Goal: Task Accomplishment & Management: Use online tool/utility

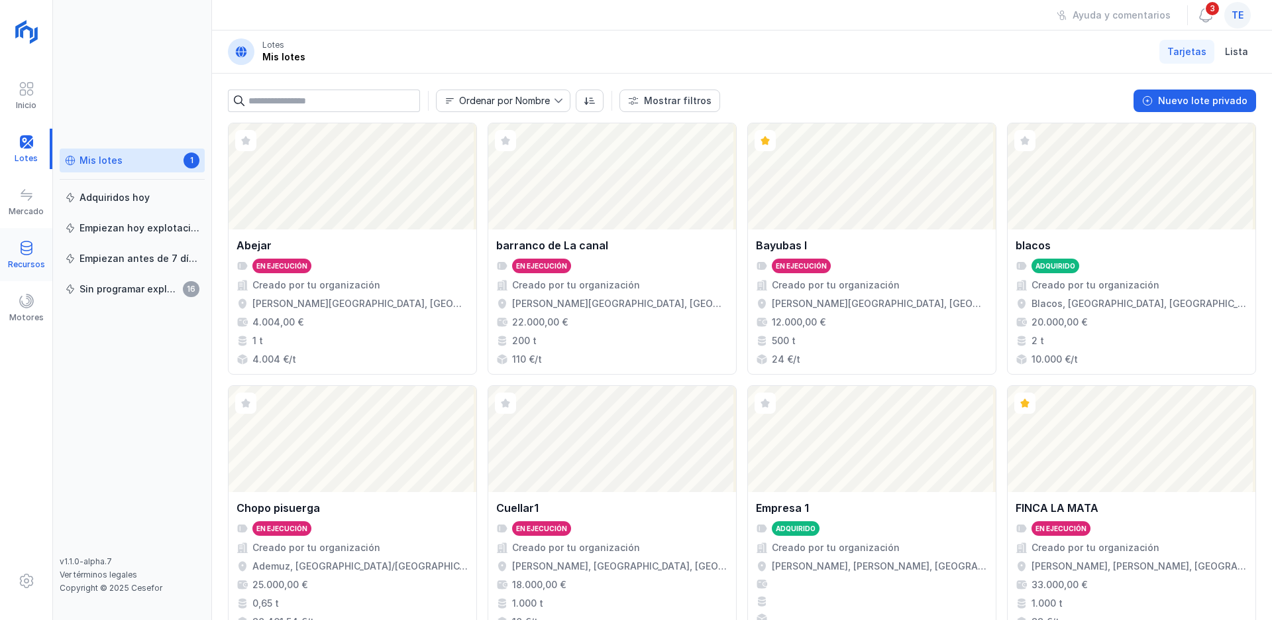
click at [22, 247] on span at bounding box center [27, 248] width 16 height 16
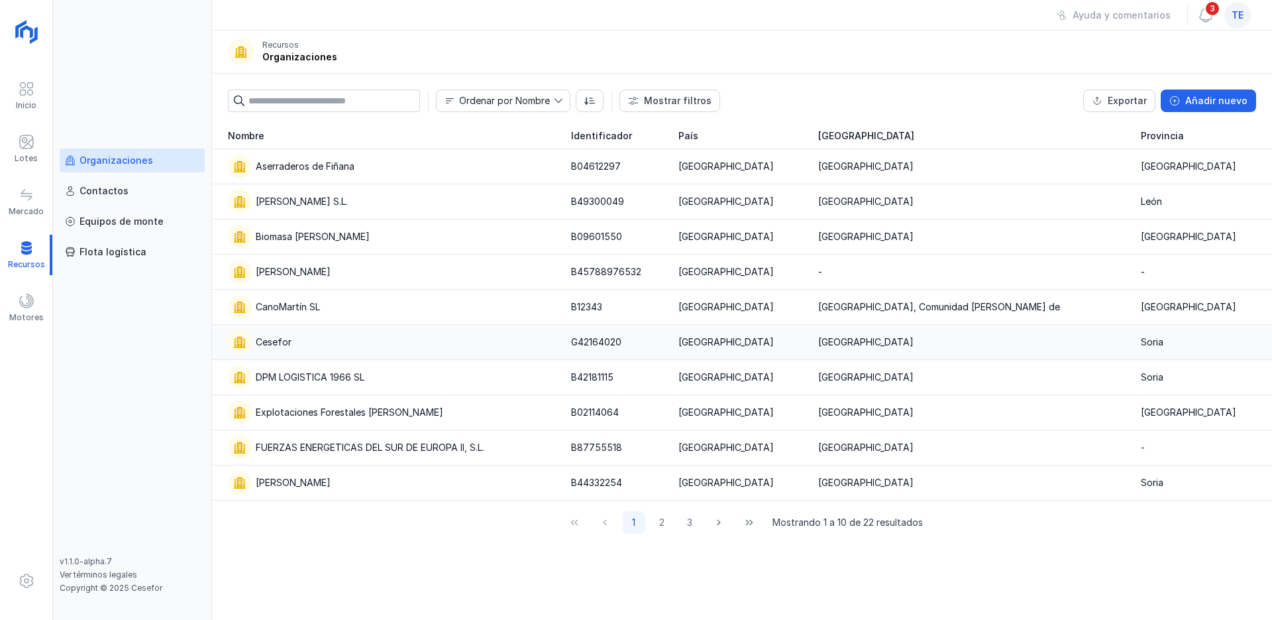
click at [277, 343] on div "Cesefor" at bounding box center [274, 341] width 36 height 13
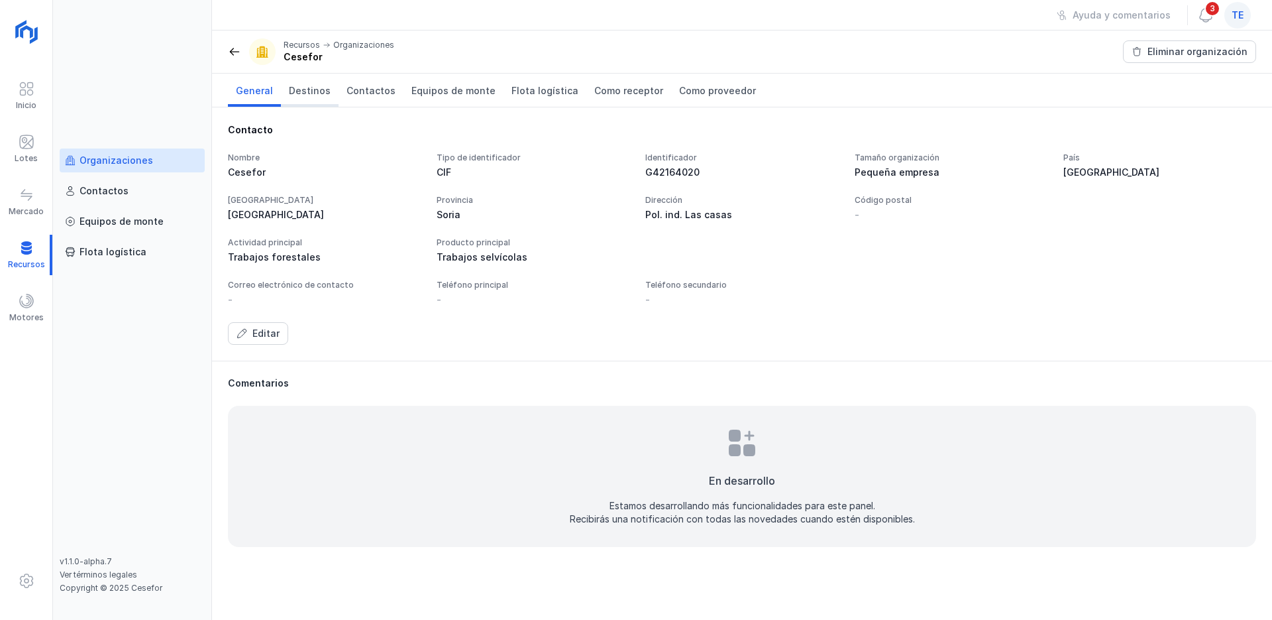
click at [319, 89] on span "Destinos" at bounding box center [310, 90] width 42 height 13
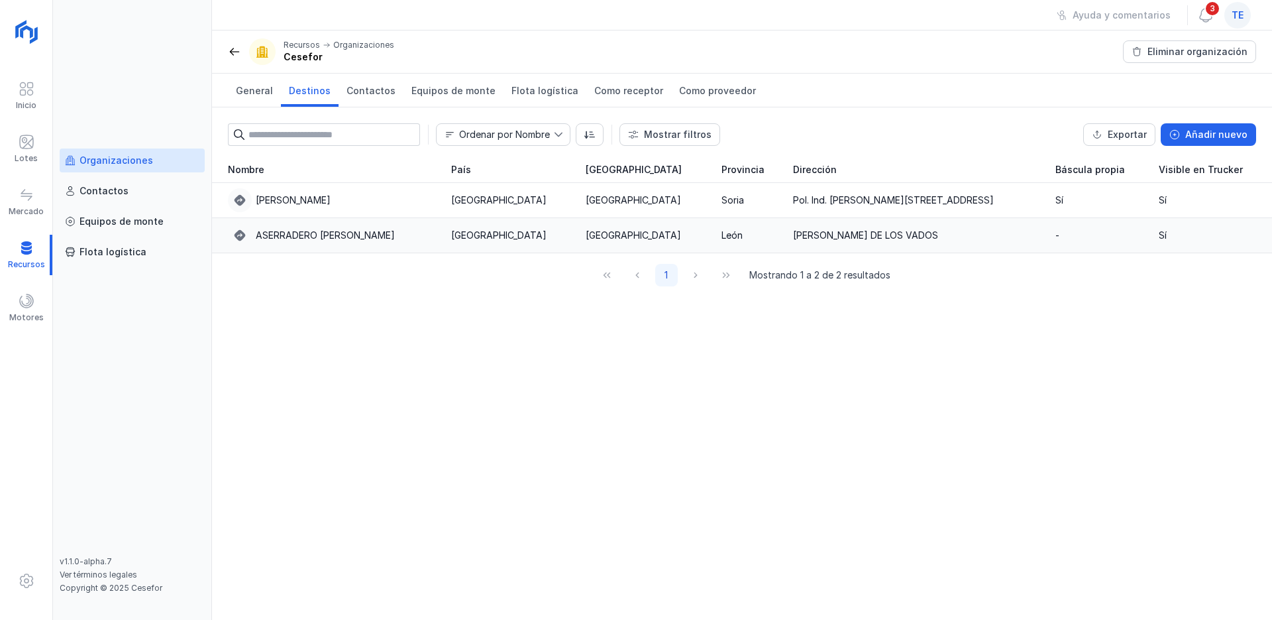
click at [312, 238] on div "ASERRADERO [PERSON_NAME]" at bounding box center [325, 235] width 139 height 13
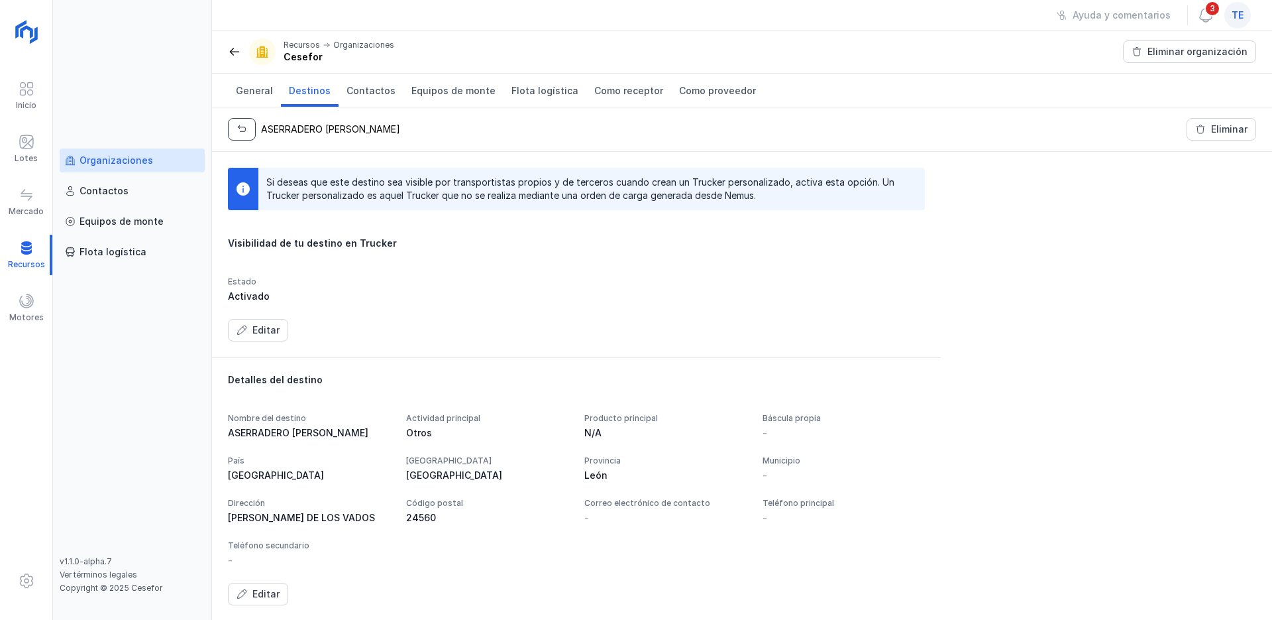
click at [242, 129] on span "button" at bounding box center [242, 129] width 11 height 11
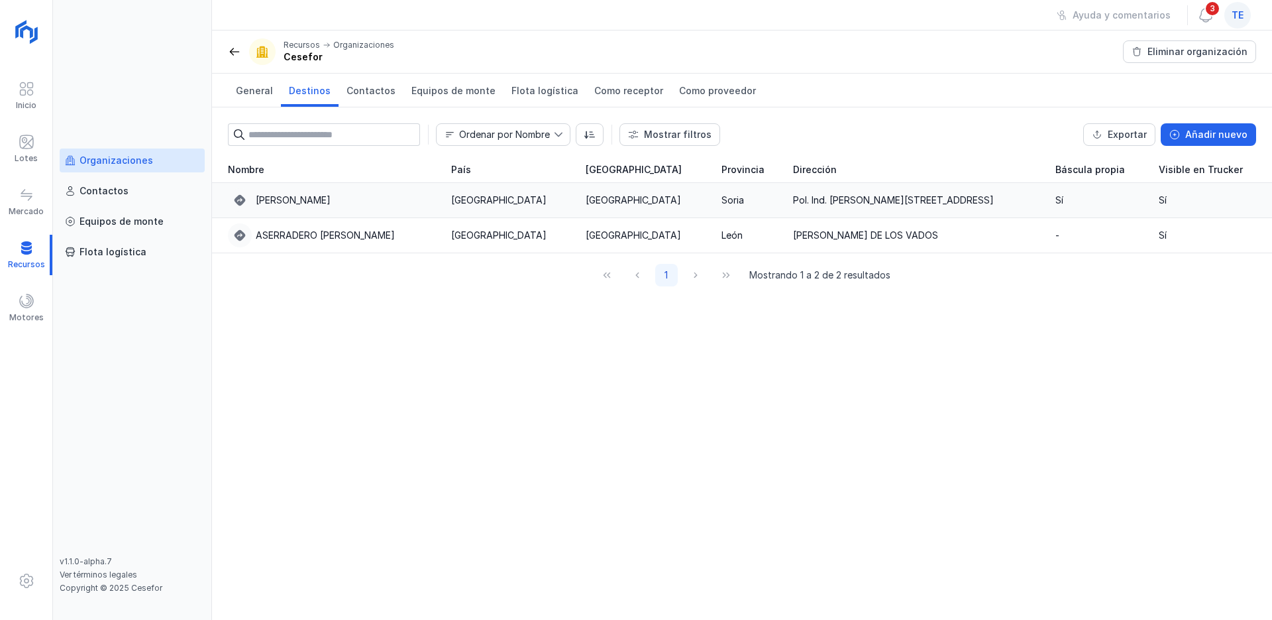
click at [305, 196] on div "[PERSON_NAME]" at bounding box center [293, 200] width 75 height 13
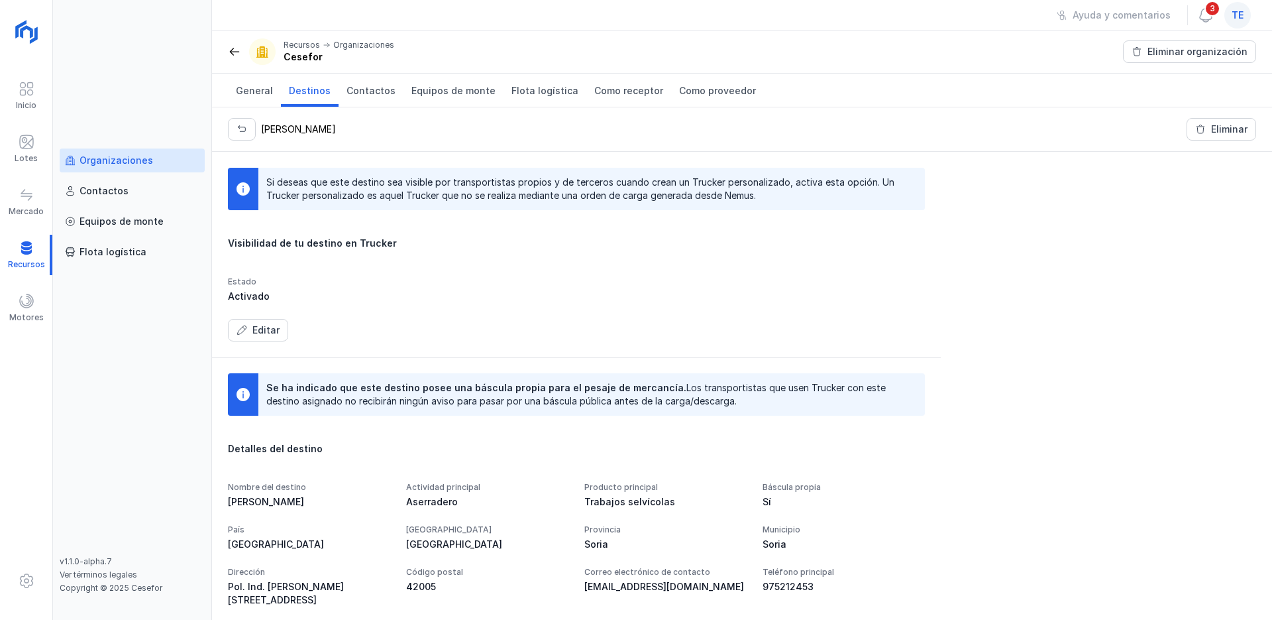
click at [237, 50] on span at bounding box center [234, 51] width 13 height 13
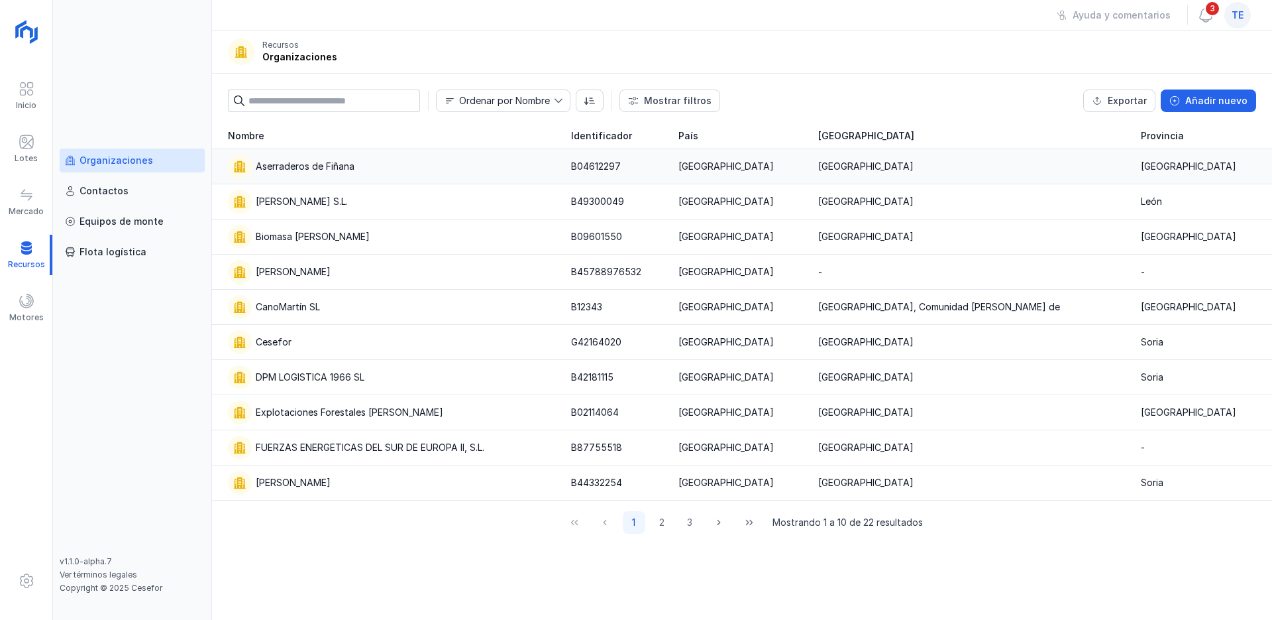
click at [299, 165] on div "Aserraderos de Fiñana" at bounding box center [305, 166] width 99 height 13
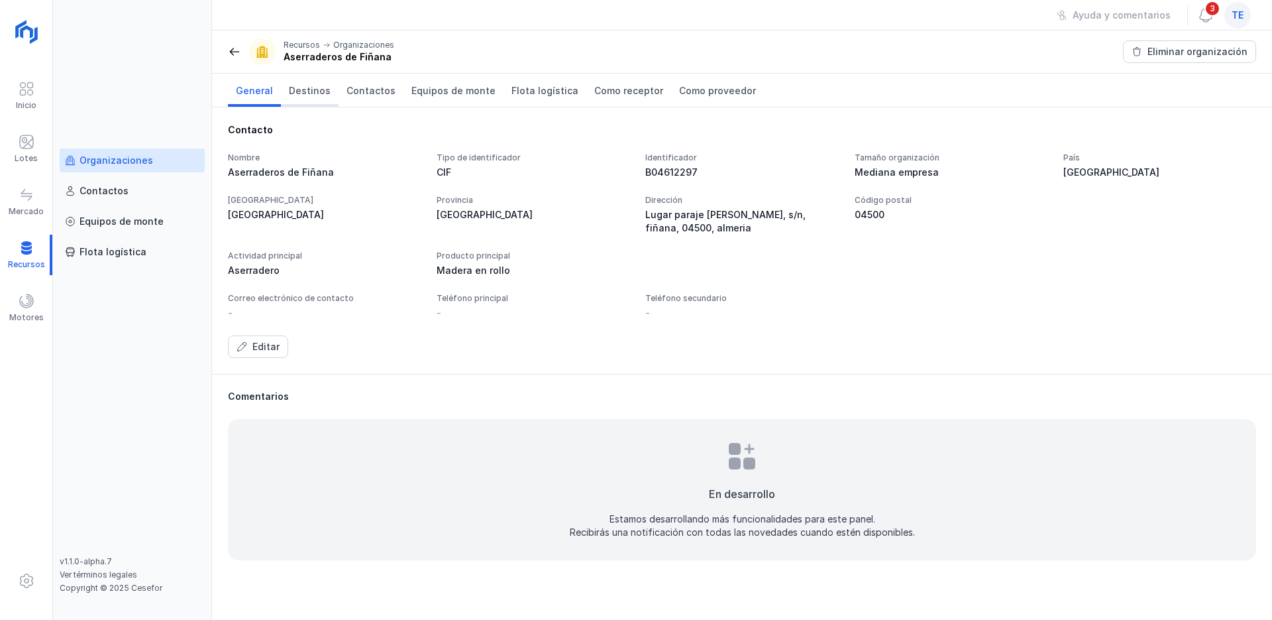
click at [304, 95] on span "Destinos" at bounding box center [310, 90] width 42 height 13
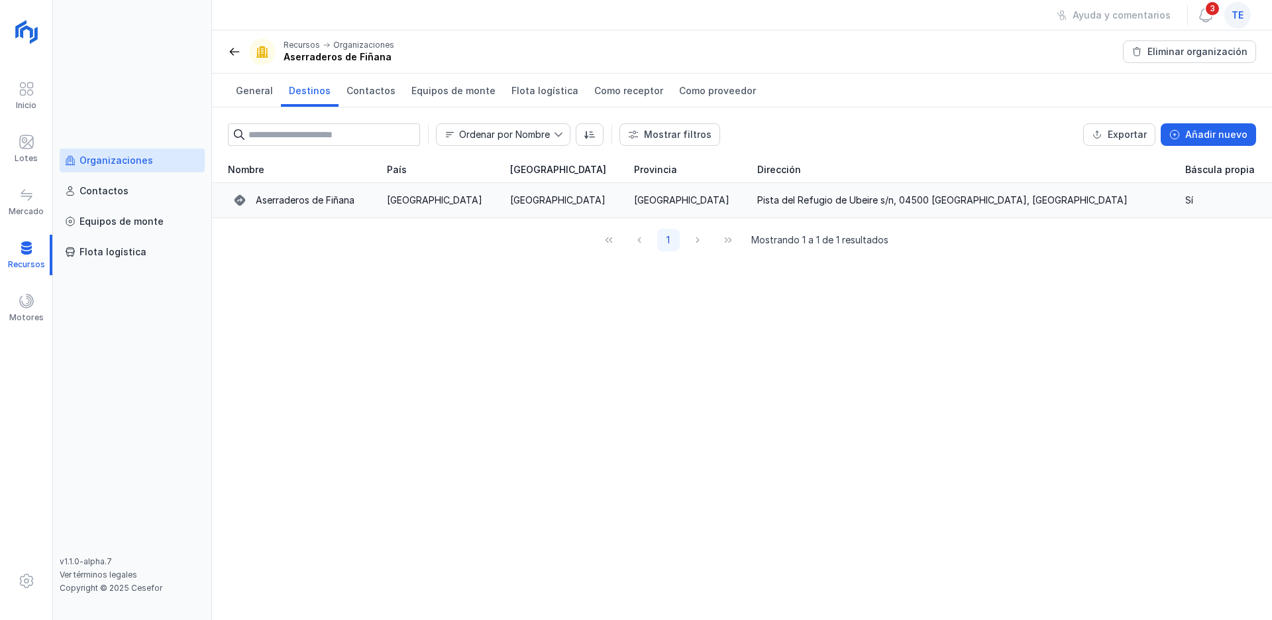
click at [288, 201] on div "Aserraderos de Fiñana" at bounding box center [305, 200] width 99 height 13
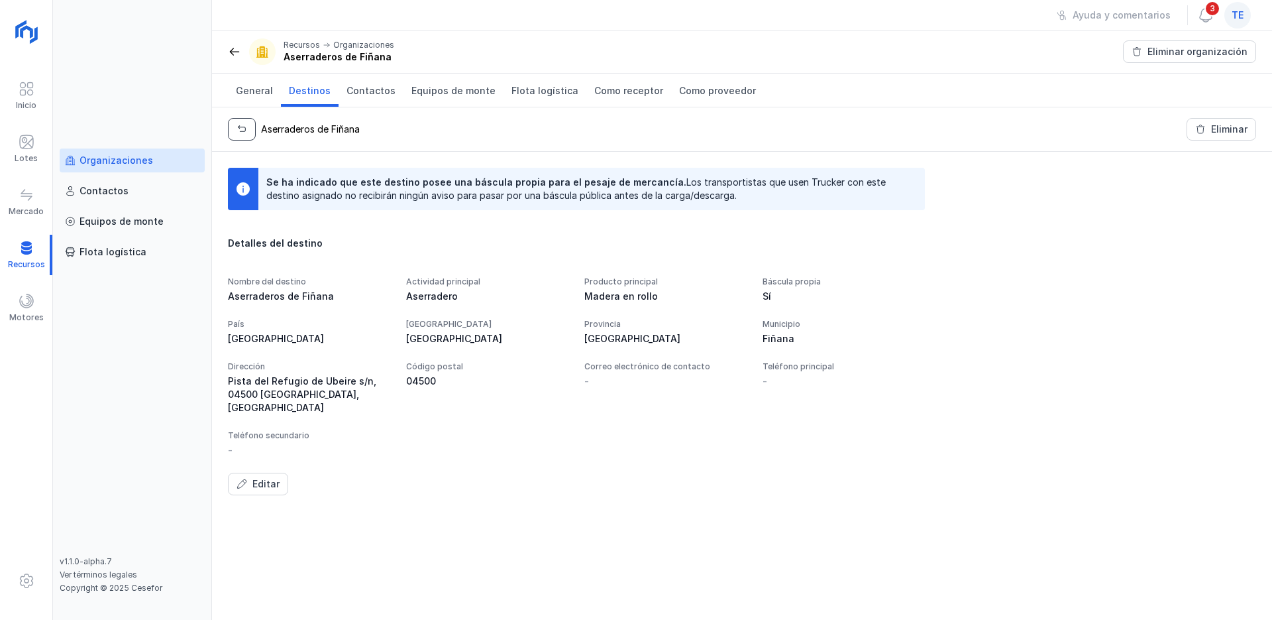
click at [237, 132] on span "button" at bounding box center [242, 129] width 11 height 11
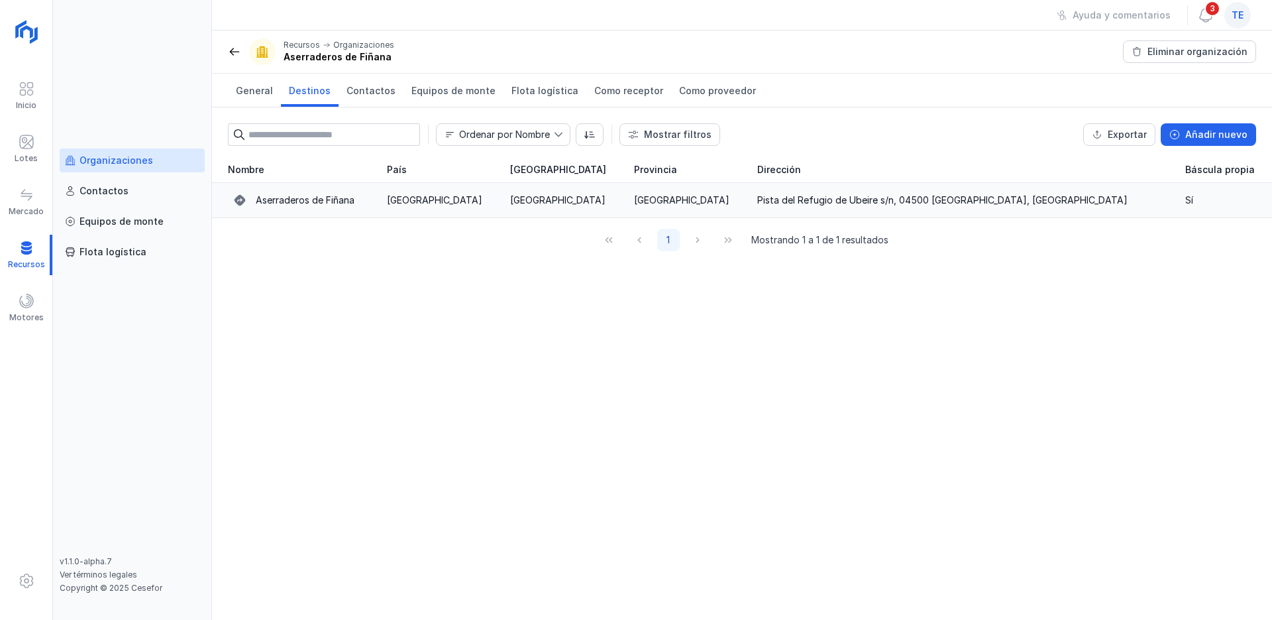
click at [309, 199] on div "Aserraderos de Fiñana" at bounding box center [305, 200] width 99 height 13
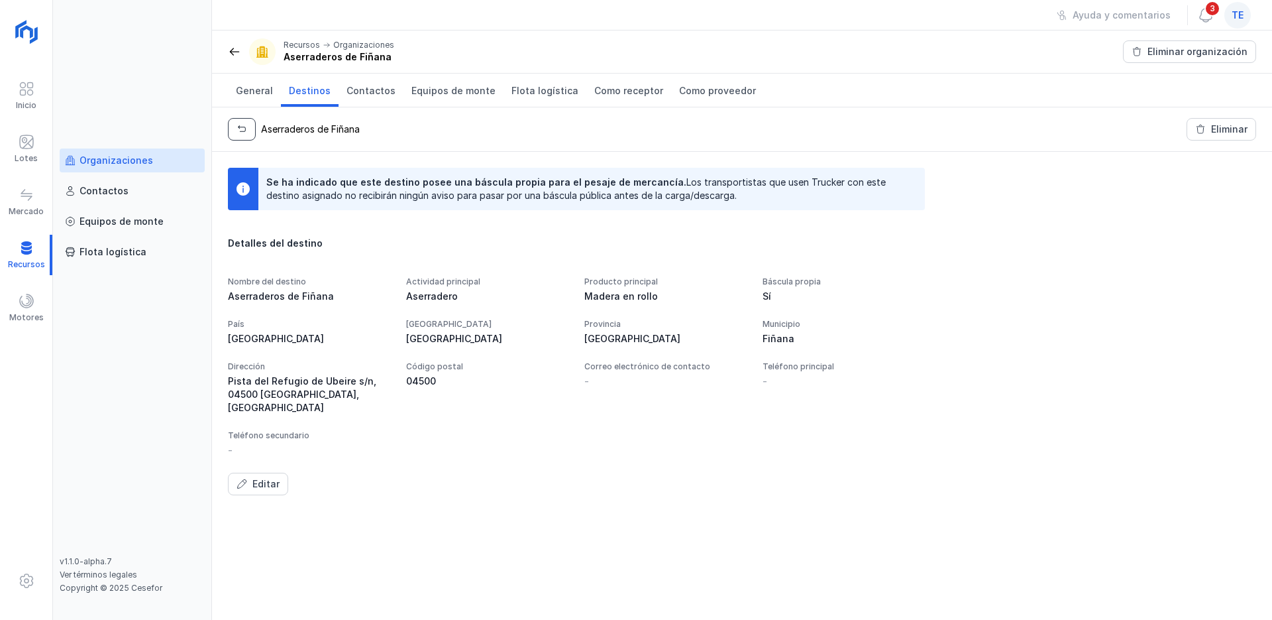
click at [236, 124] on button "button" at bounding box center [242, 129] width 28 height 23
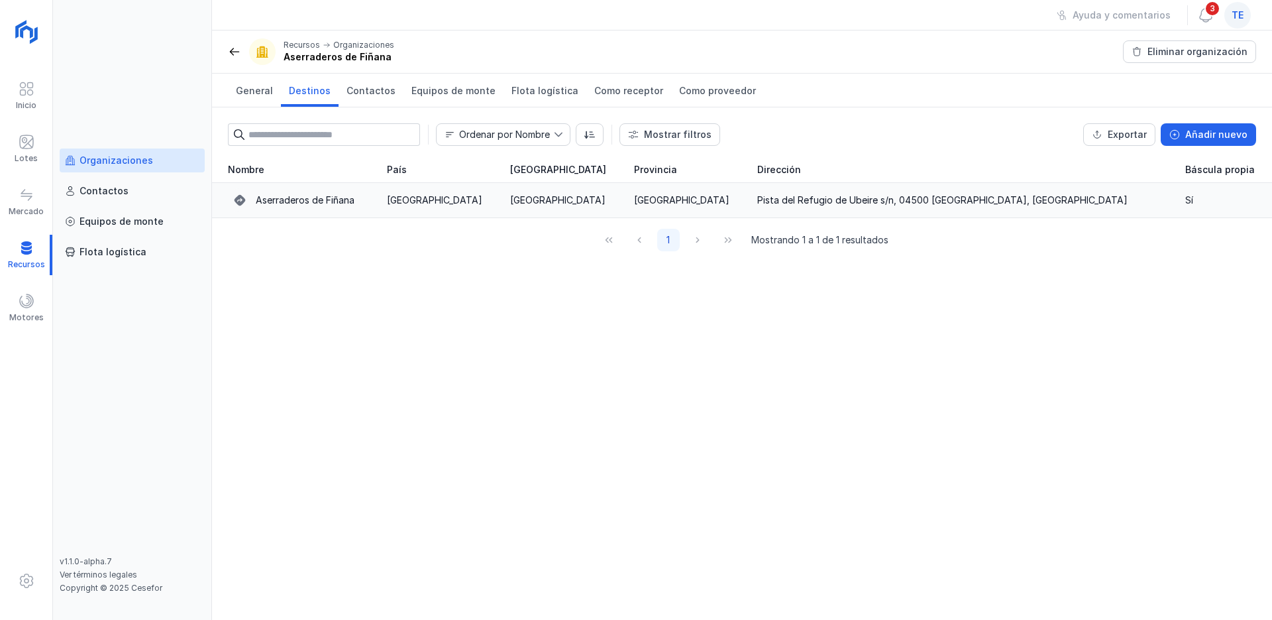
click at [302, 197] on div "Aserraderos de Fiñana" at bounding box center [305, 200] width 99 height 13
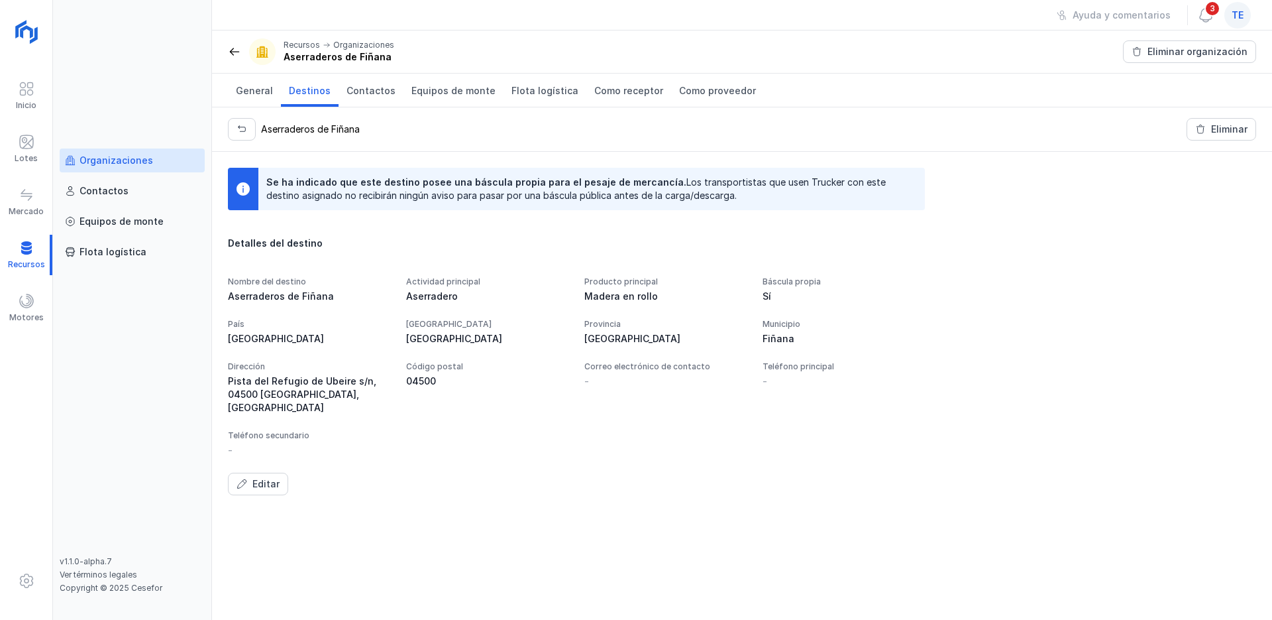
click at [236, 50] on span at bounding box center [234, 51] width 13 height 13
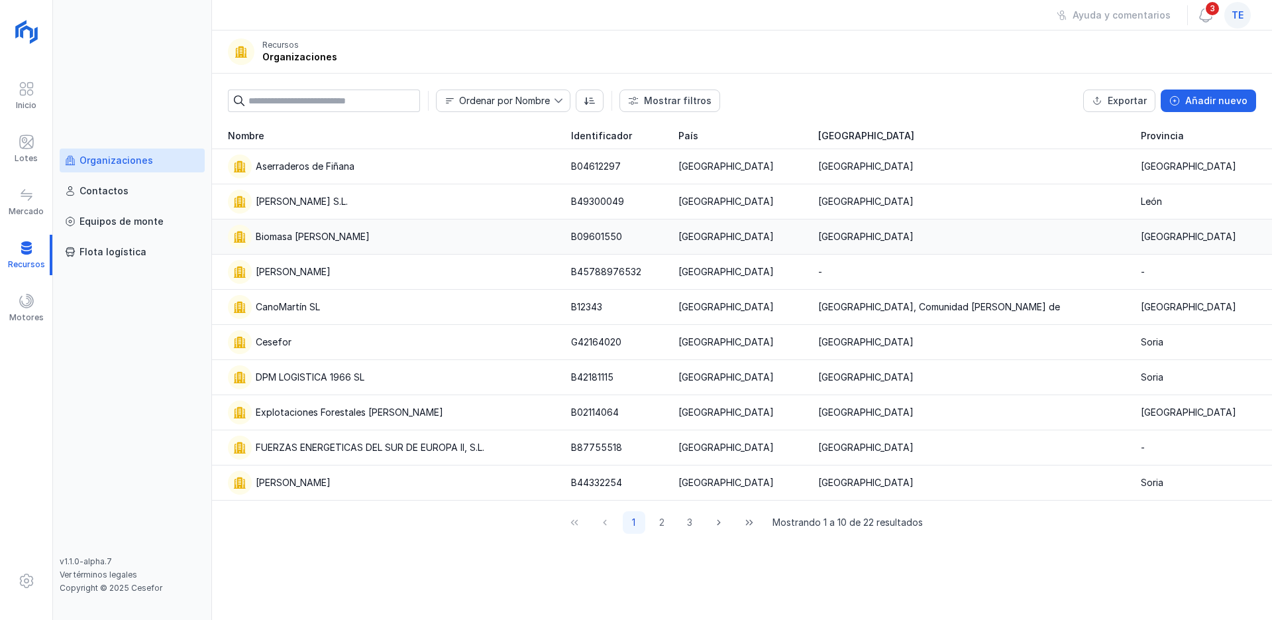
click at [288, 233] on div "Biomasa [PERSON_NAME]" at bounding box center [313, 236] width 114 height 13
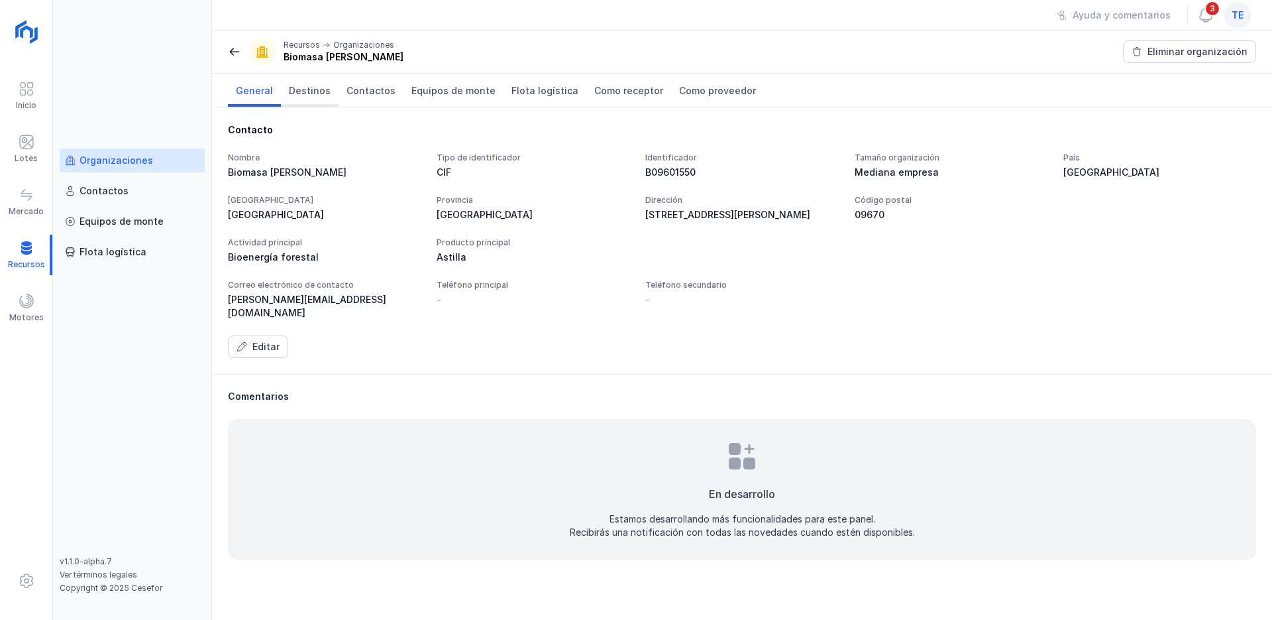
click at [309, 85] on span "Destinos" at bounding box center [310, 90] width 42 height 13
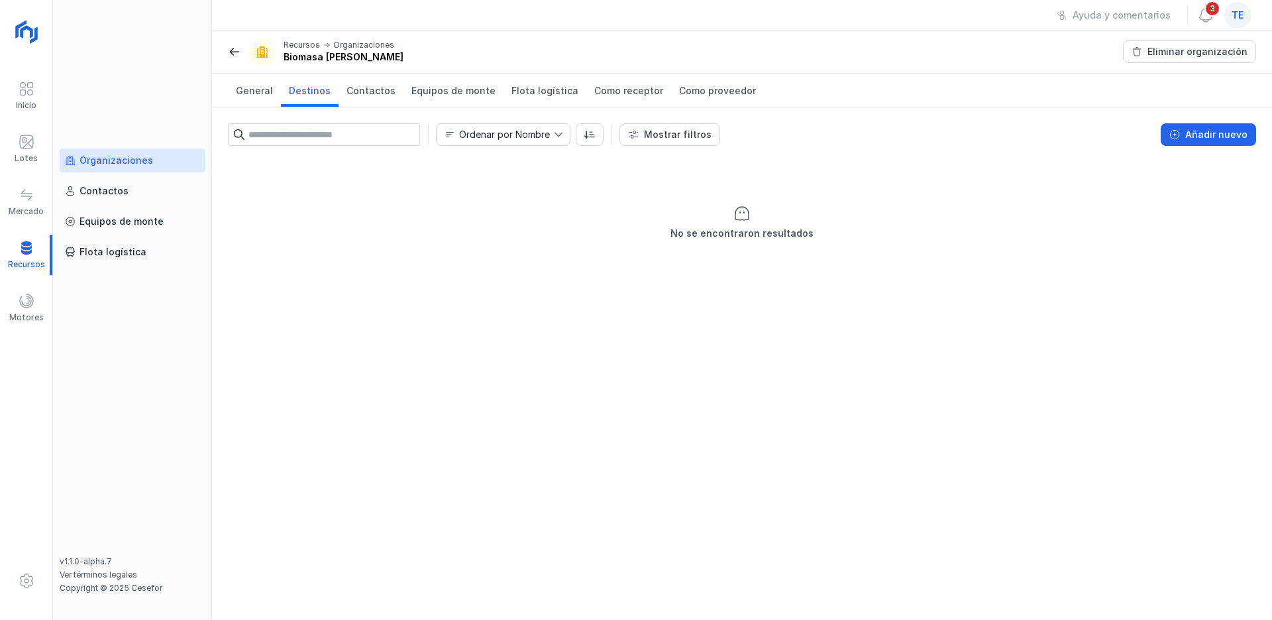
click at [231, 53] on span at bounding box center [234, 51] width 13 height 13
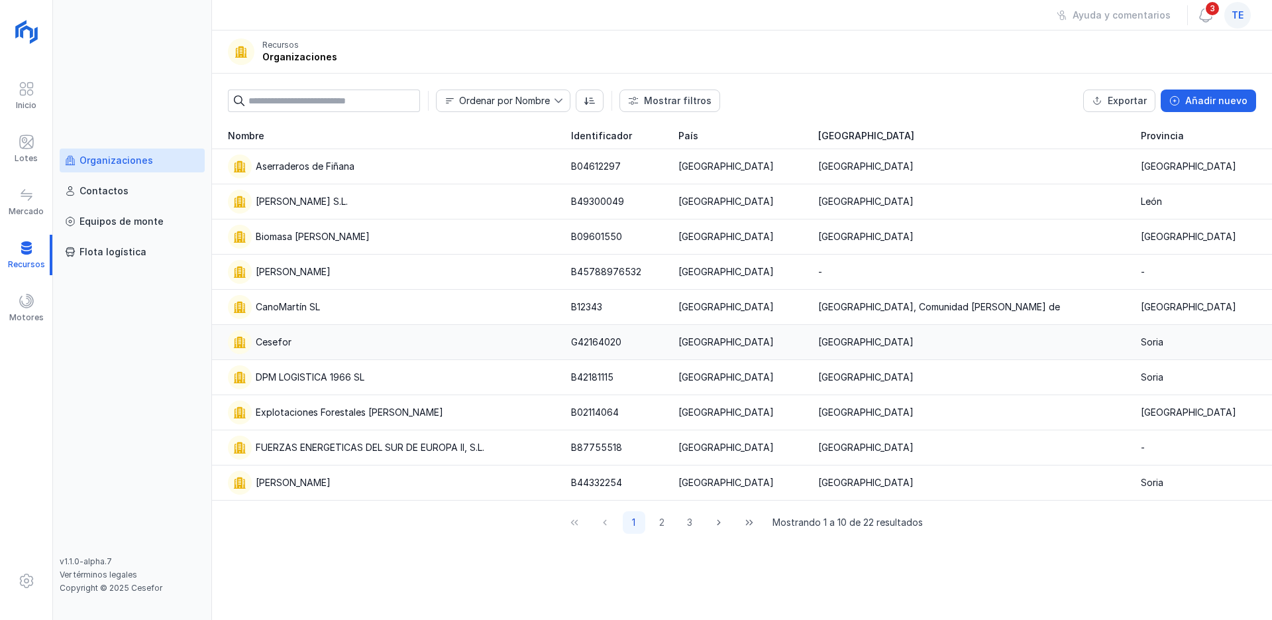
click at [272, 342] on div "Cesefor" at bounding box center [274, 341] width 36 height 13
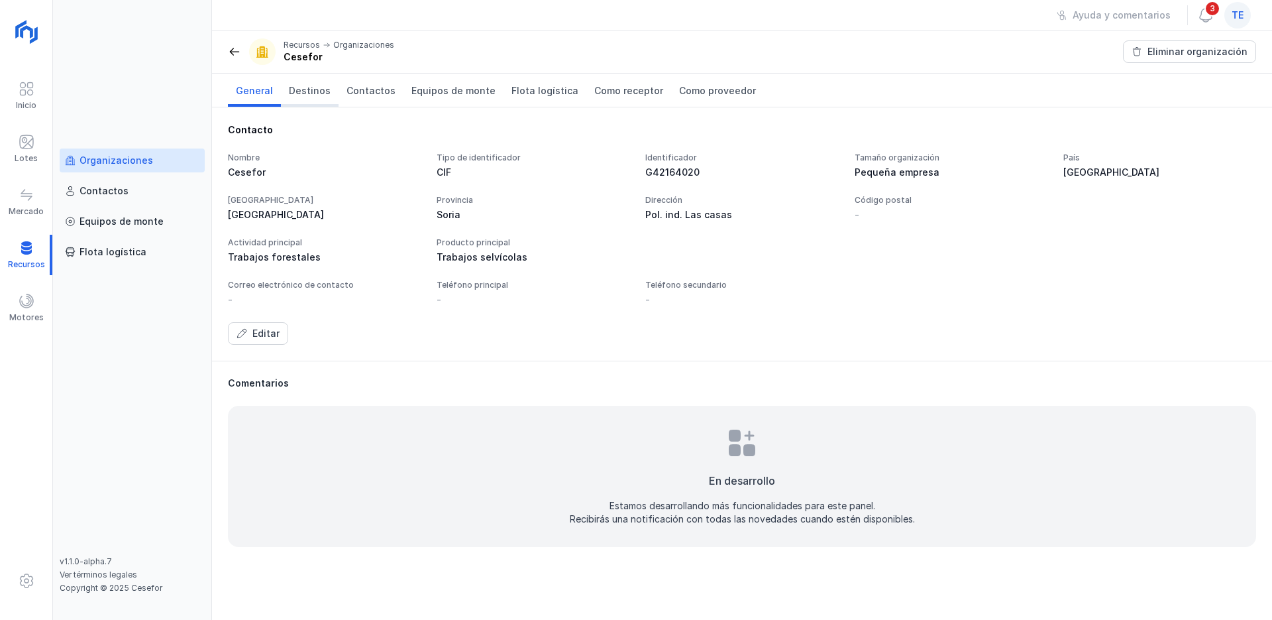
click at [313, 93] on span "Destinos" at bounding box center [310, 90] width 42 height 13
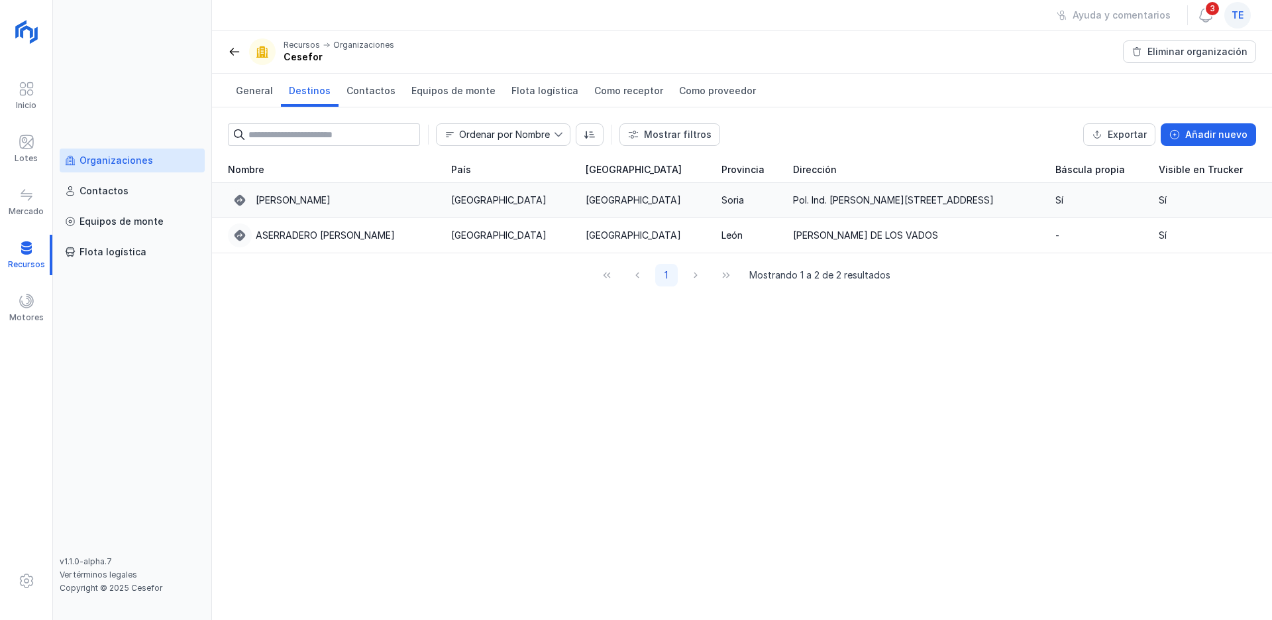
click at [313, 200] on div "[PERSON_NAME]" at bounding box center [293, 200] width 75 height 13
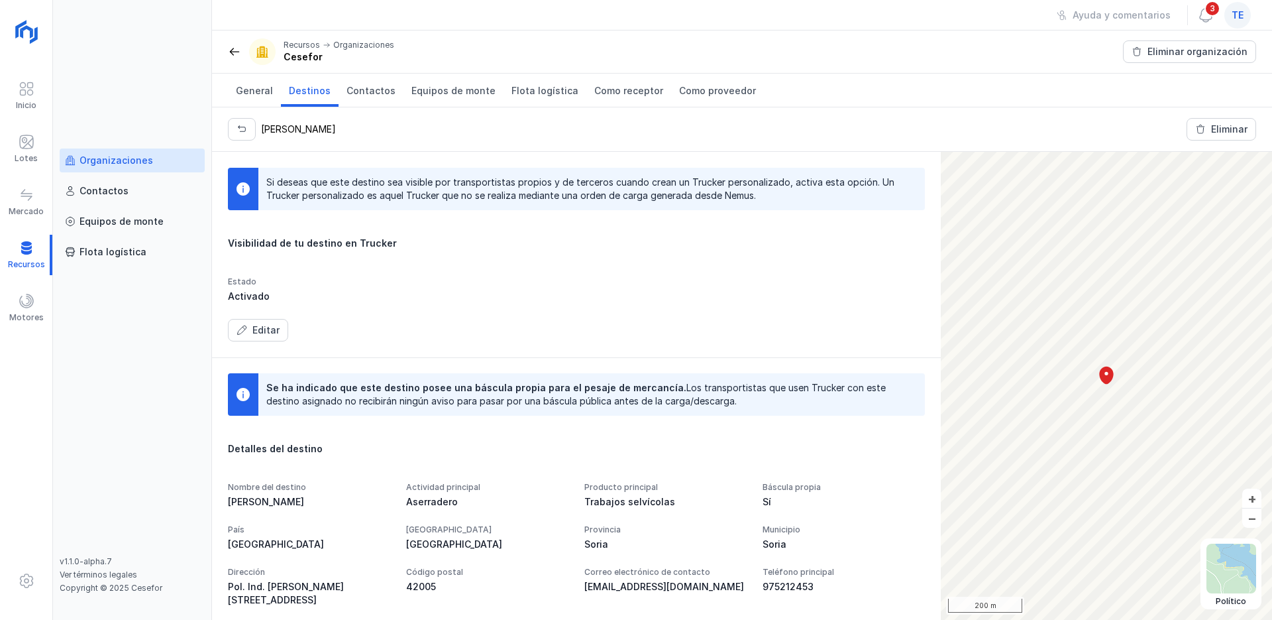
click at [235, 51] on span at bounding box center [234, 51] width 13 height 13
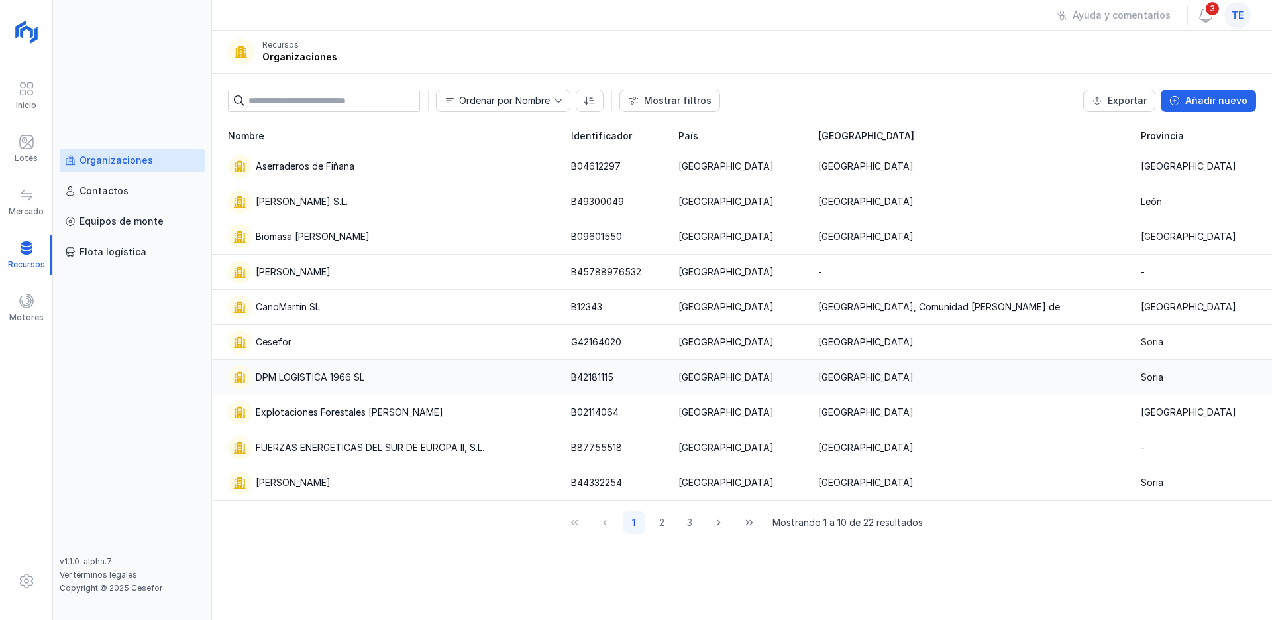
click at [311, 374] on div "DPM LOGISTICA 1966 SL" at bounding box center [310, 376] width 109 height 13
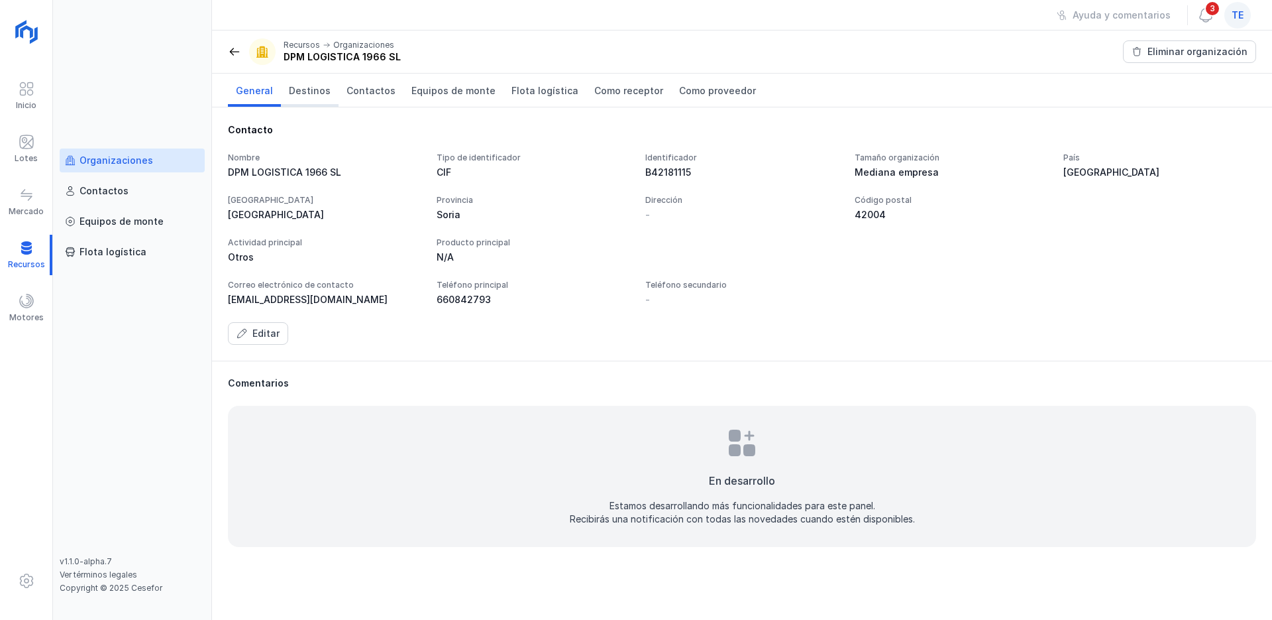
click at [308, 88] on span "Destinos" at bounding box center [310, 90] width 42 height 13
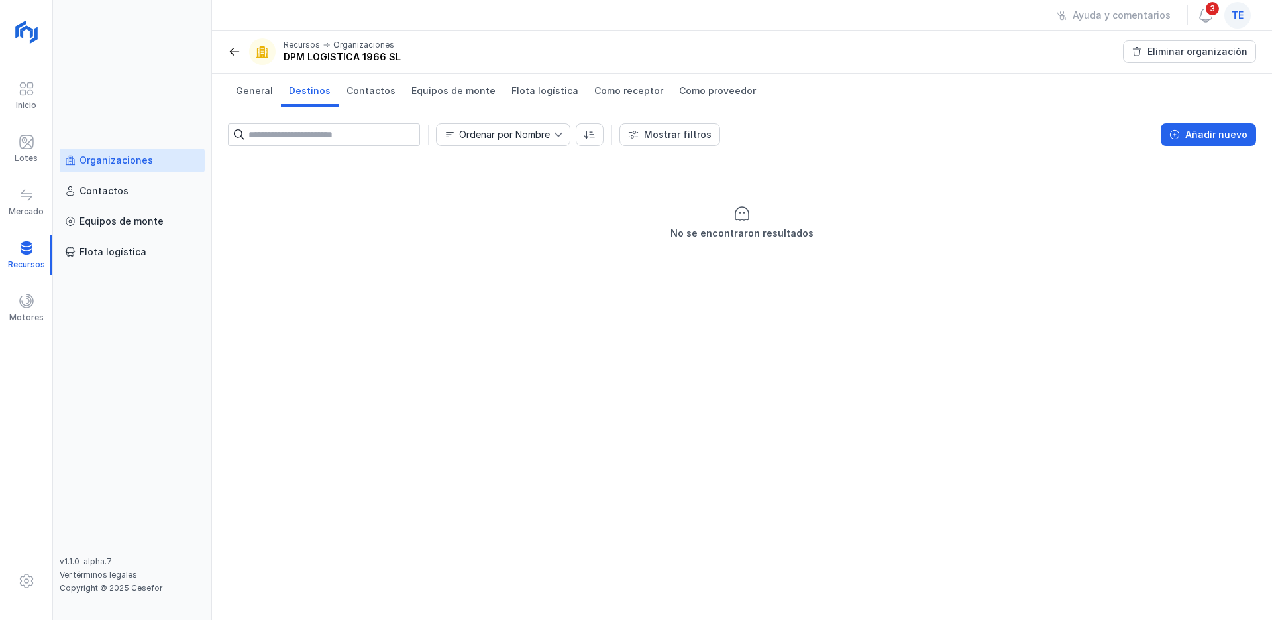
click at [230, 50] on span at bounding box center [234, 51] width 13 height 13
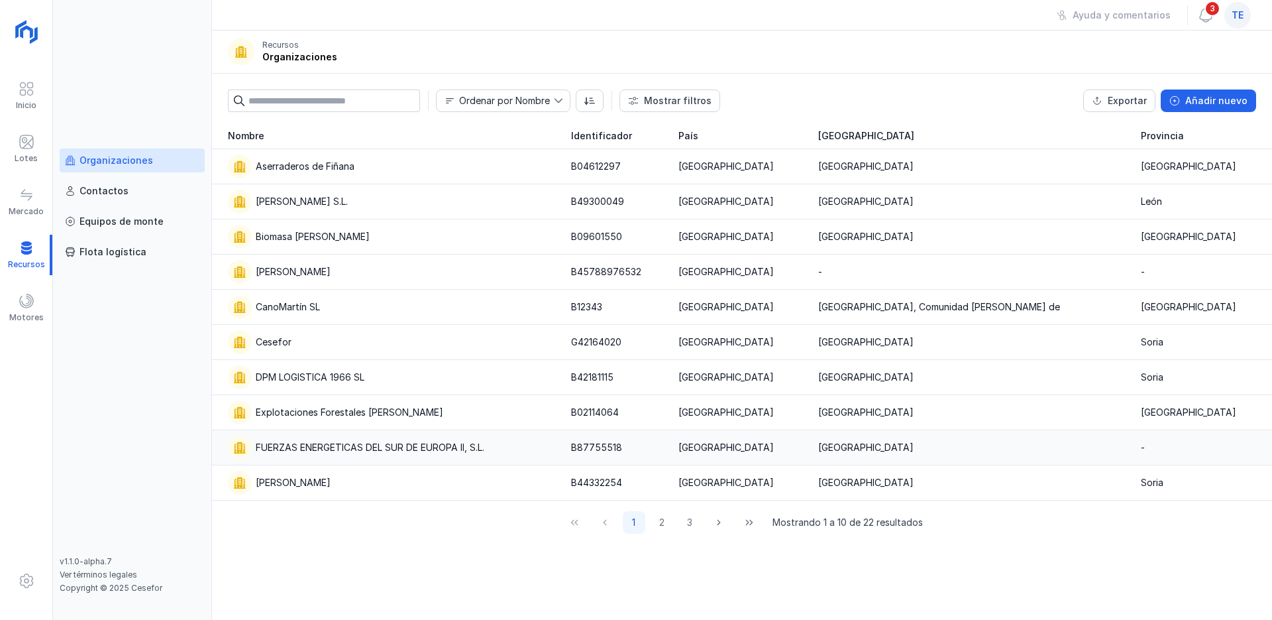
click at [315, 447] on div "FUERZAS ENERGETICAS DEL SUR DE EUROPA II, S.L." at bounding box center [370, 447] width 229 height 13
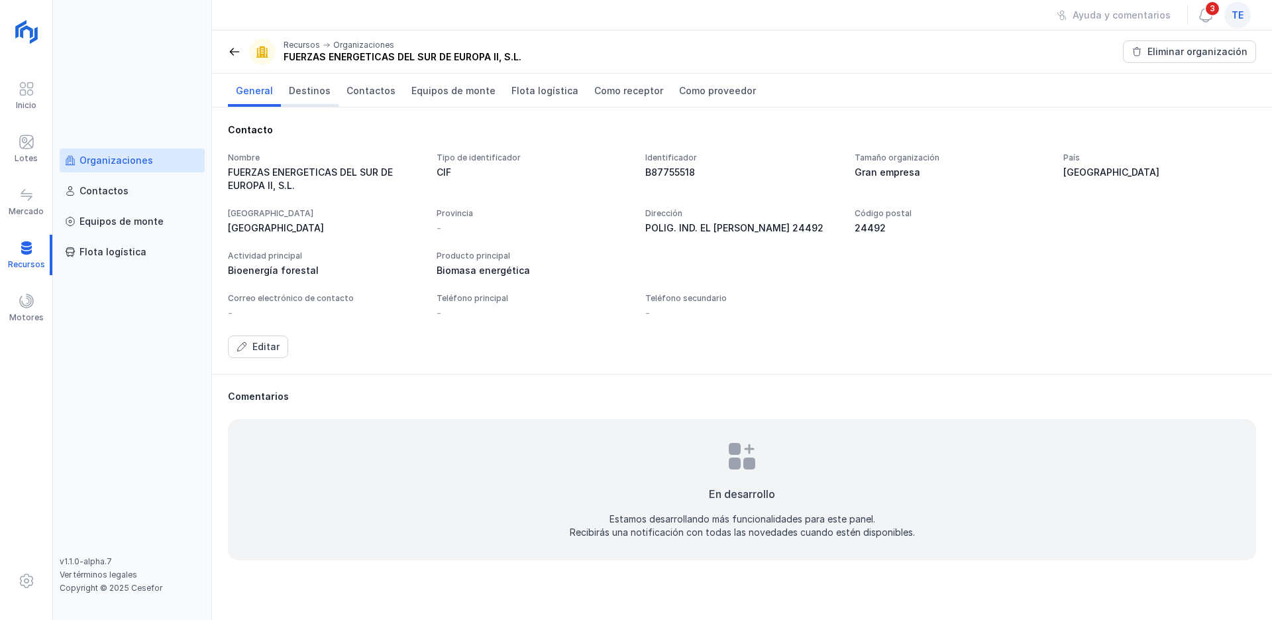
click at [306, 91] on span "Destinos" at bounding box center [310, 90] width 42 height 13
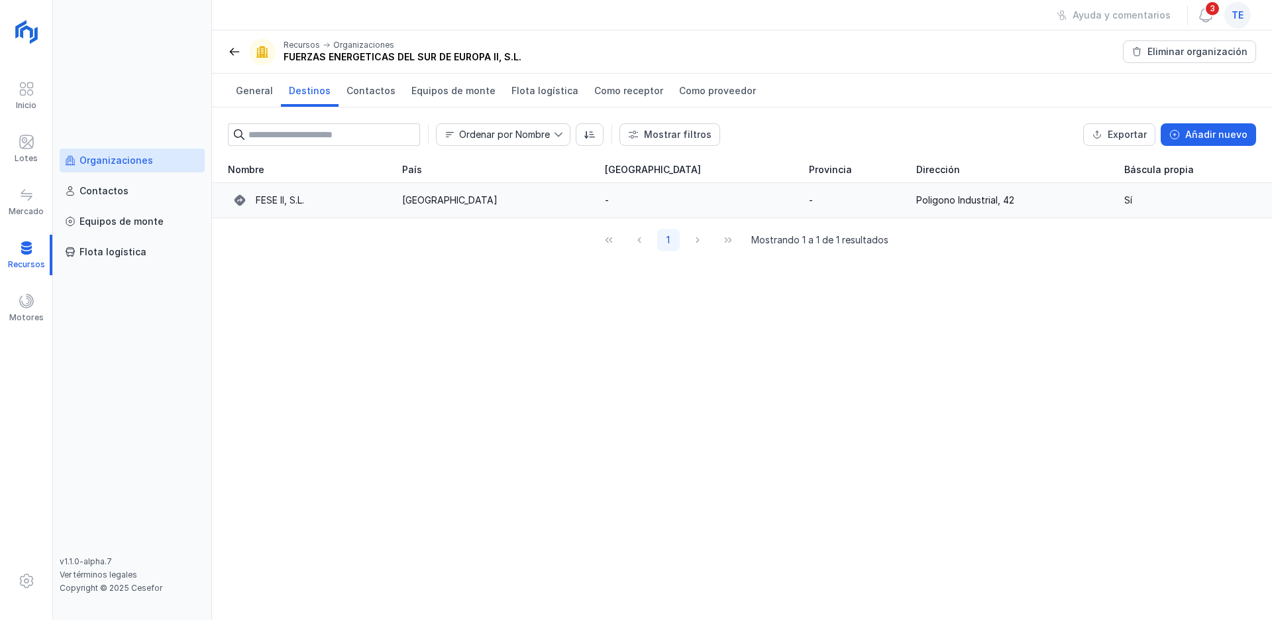
click at [275, 194] on div "FESE II, S.L." at bounding box center [280, 200] width 48 height 13
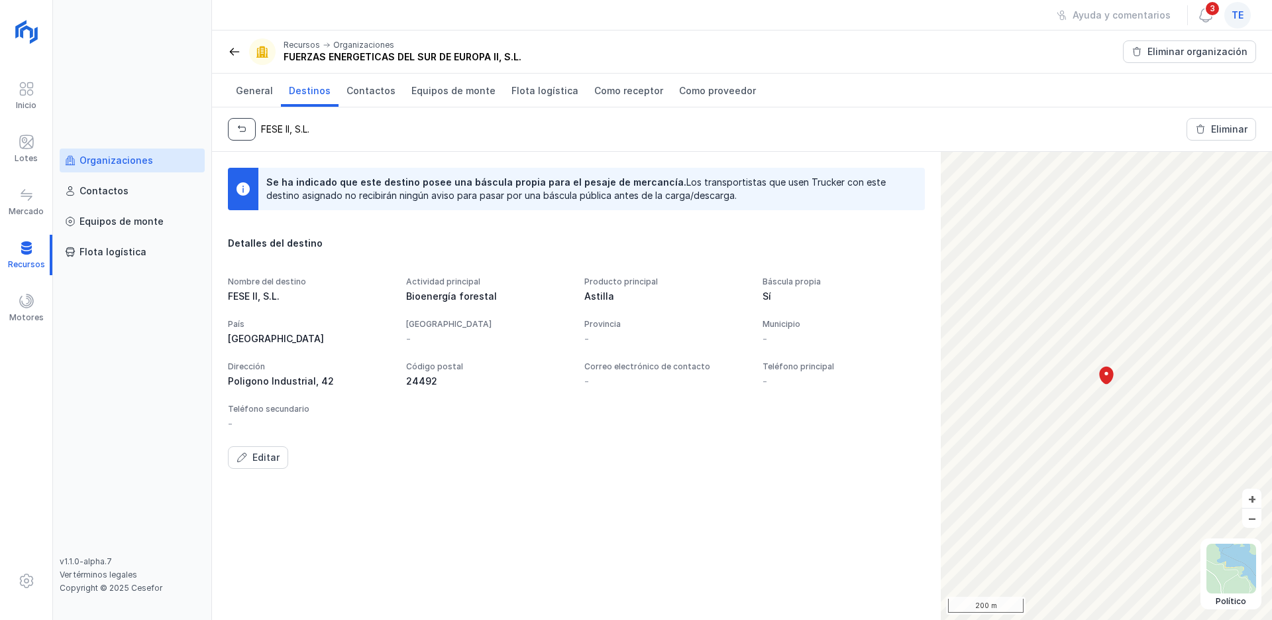
click at [249, 125] on button "button" at bounding box center [242, 129] width 28 height 23
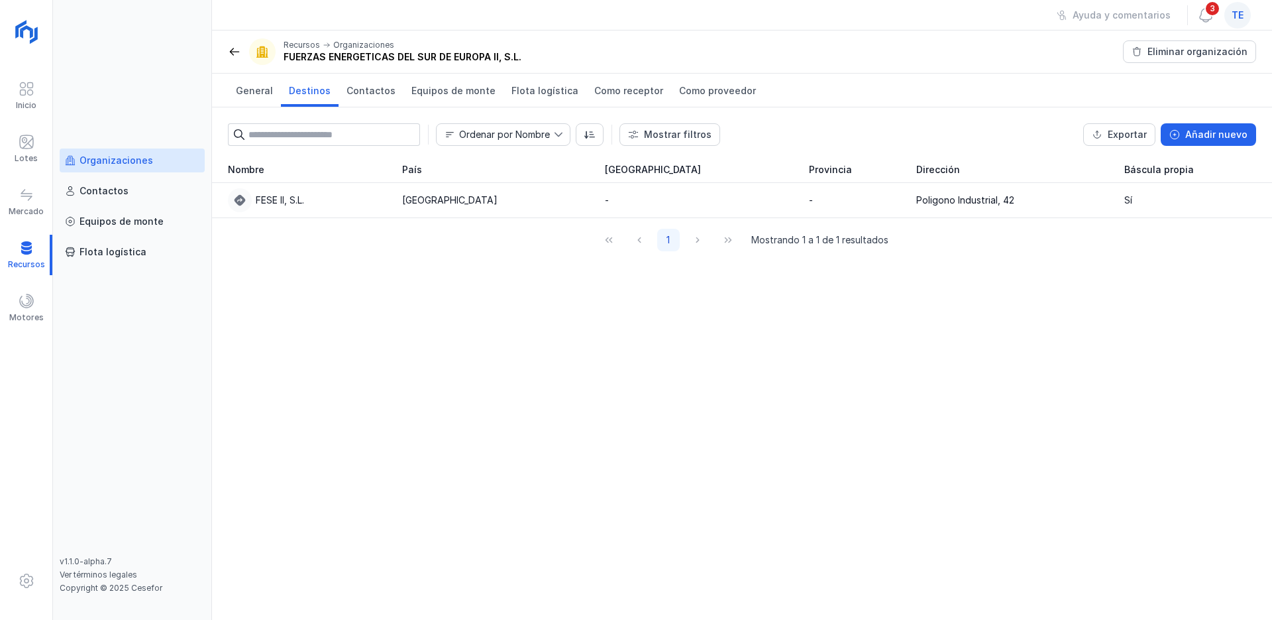
click at [237, 54] on span at bounding box center [234, 51] width 13 height 13
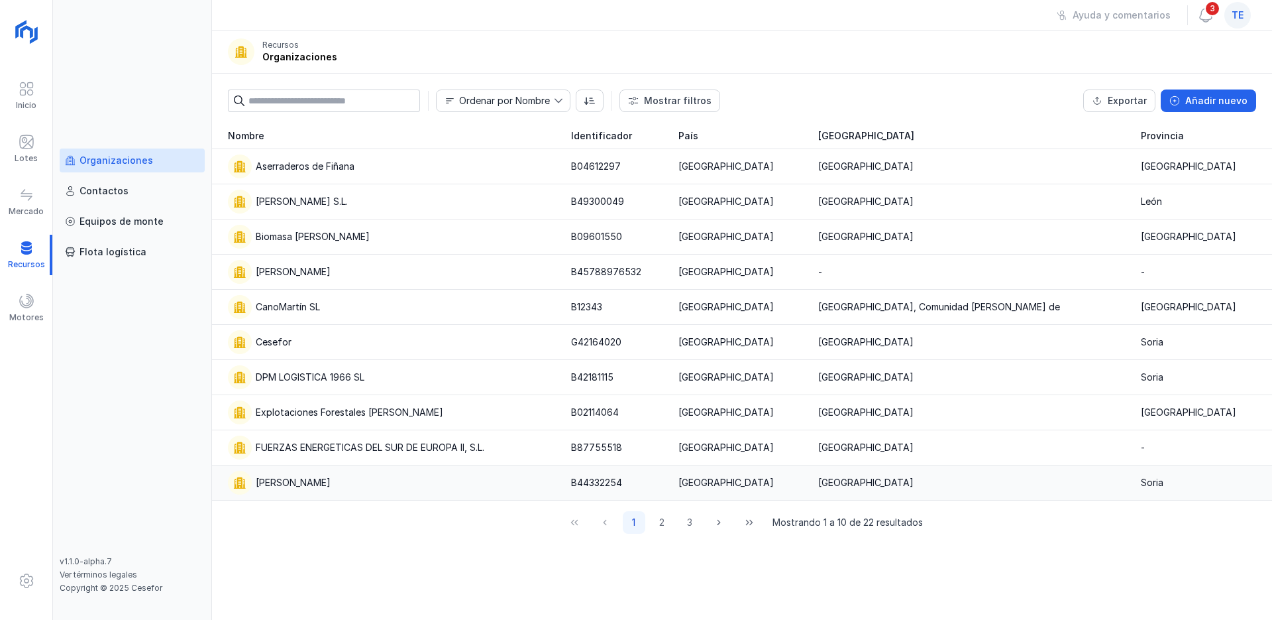
click at [315, 484] on div "[PERSON_NAME]" at bounding box center [293, 482] width 75 height 13
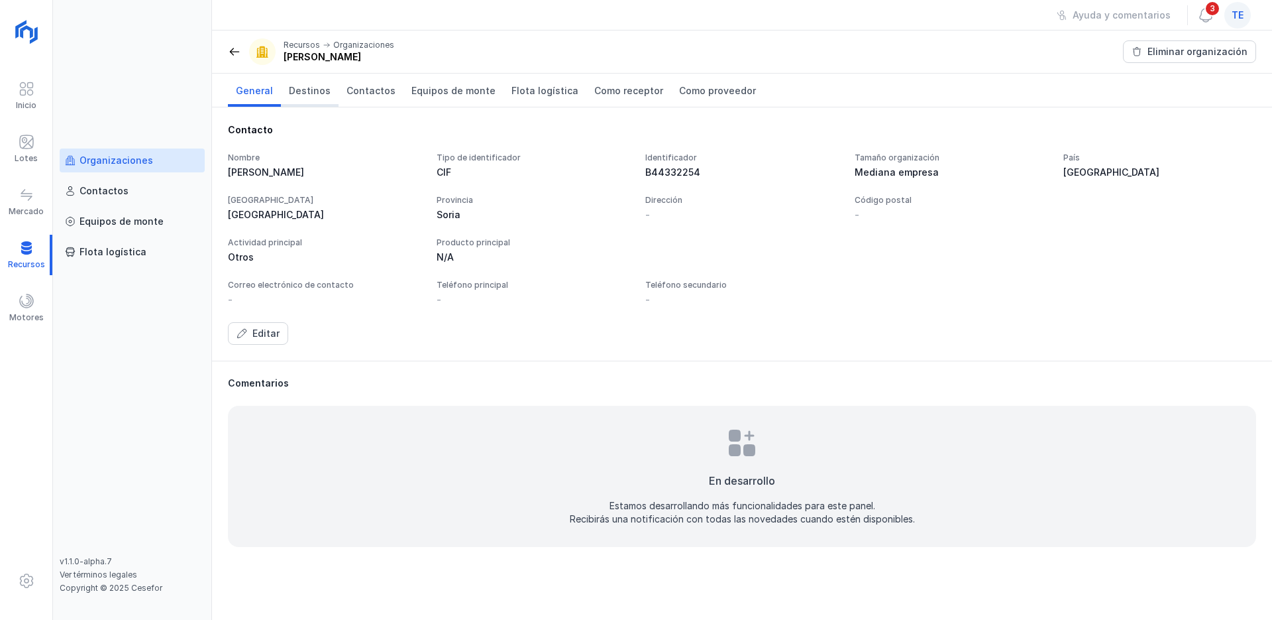
click at [313, 93] on span "Destinos" at bounding box center [310, 90] width 42 height 13
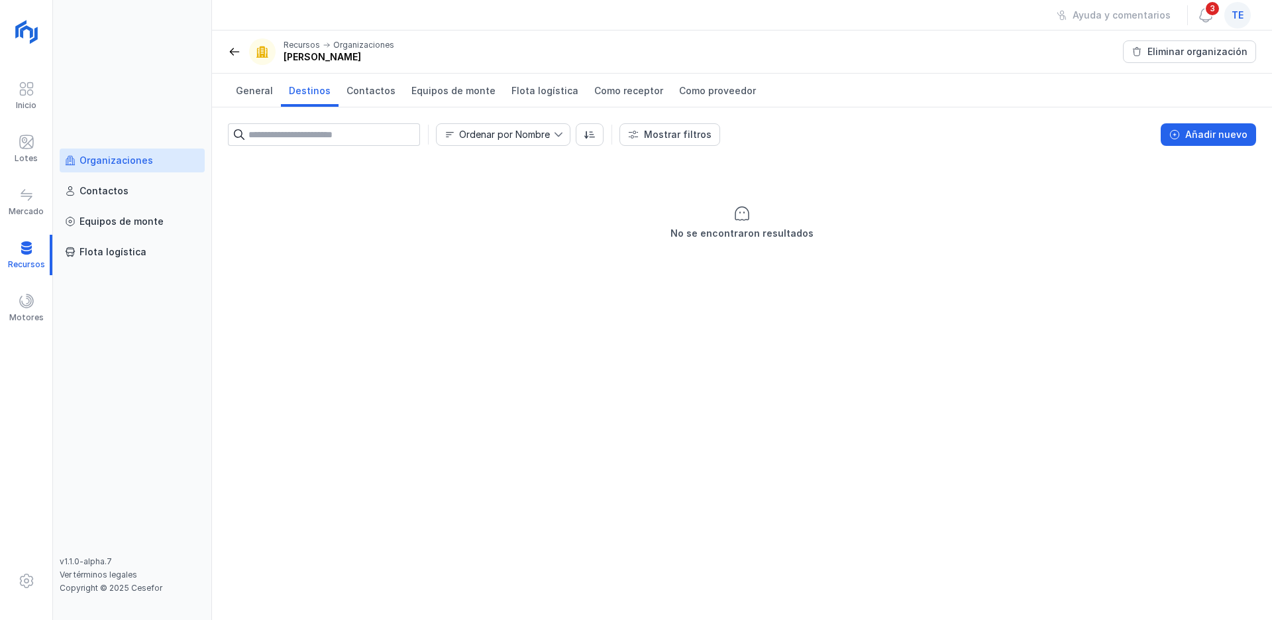
click at [233, 47] on span at bounding box center [234, 51] width 13 height 13
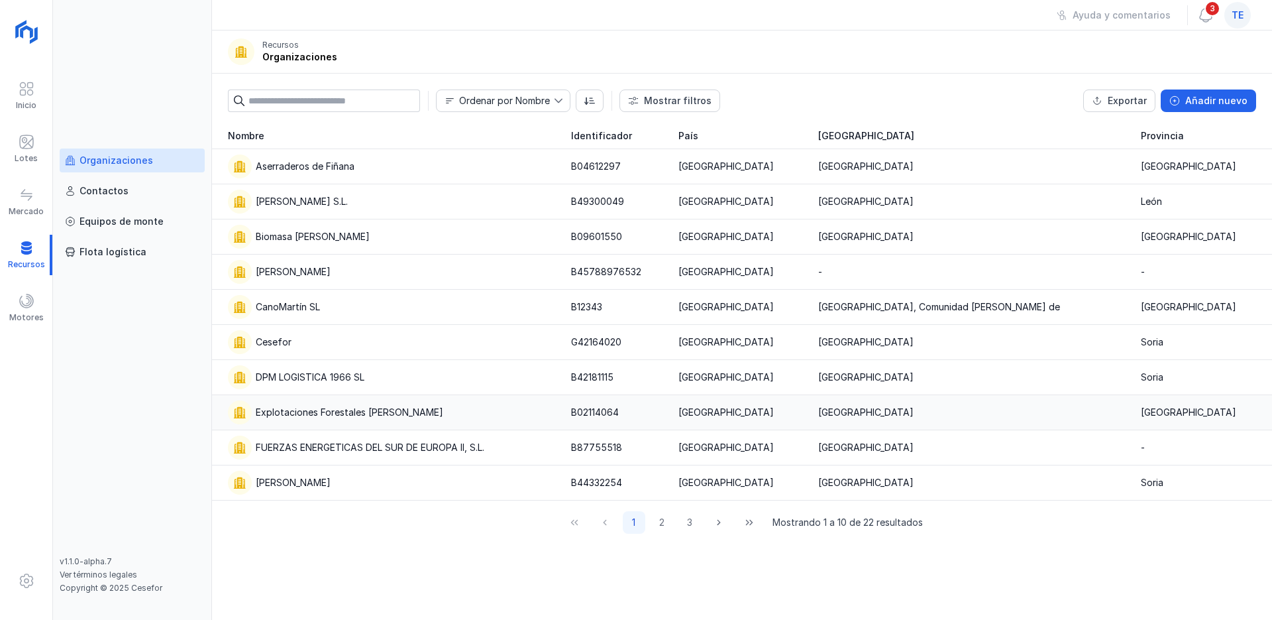
click at [315, 406] on div "Explotaciones Forestales [PERSON_NAME]" at bounding box center [350, 412] width 188 height 13
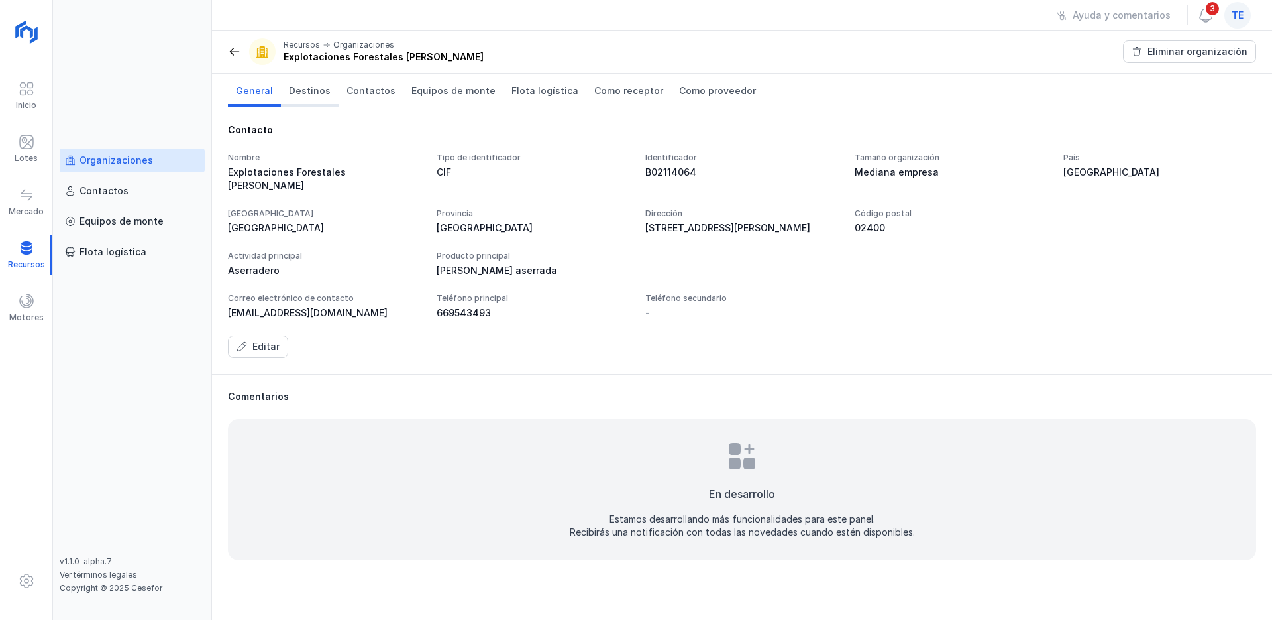
click at [315, 84] on span "Destinos" at bounding box center [310, 90] width 42 height 13
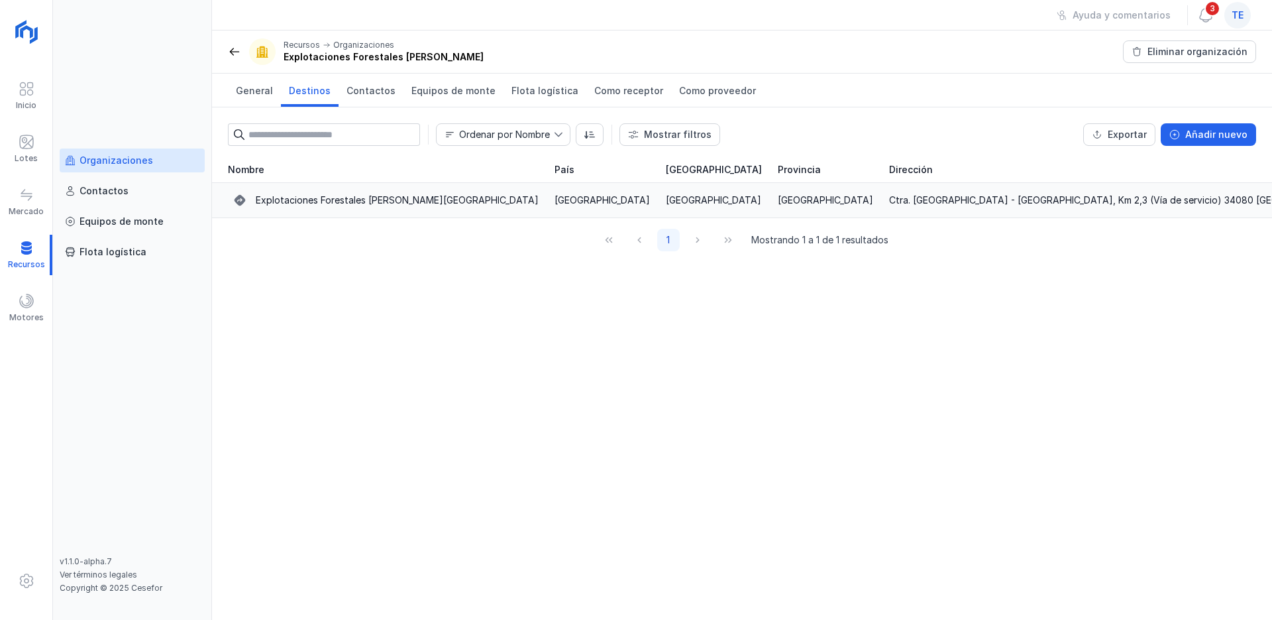
click at [304, 197] on div "Explotaciones Forestales [PERSON_NAME][GEOGRAPHIC_DATA]" at bounding box center [397, 200] width 283 height 13
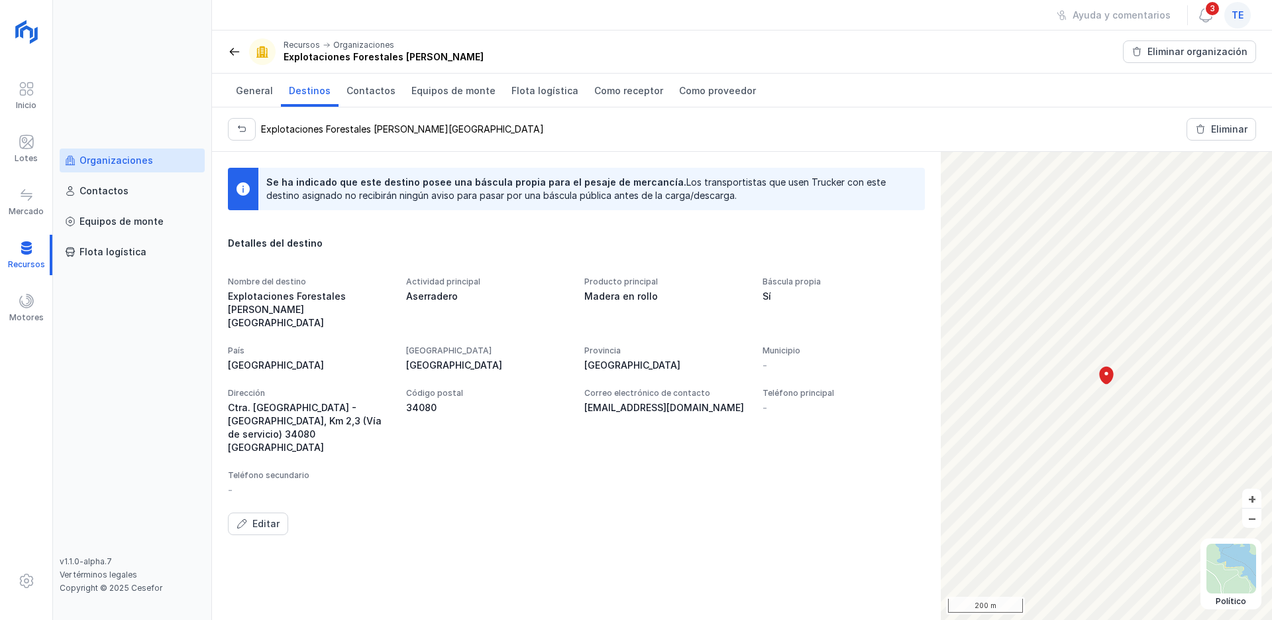
click at [233, 56] on span at bounding box center [234, 51] width 13 height 13
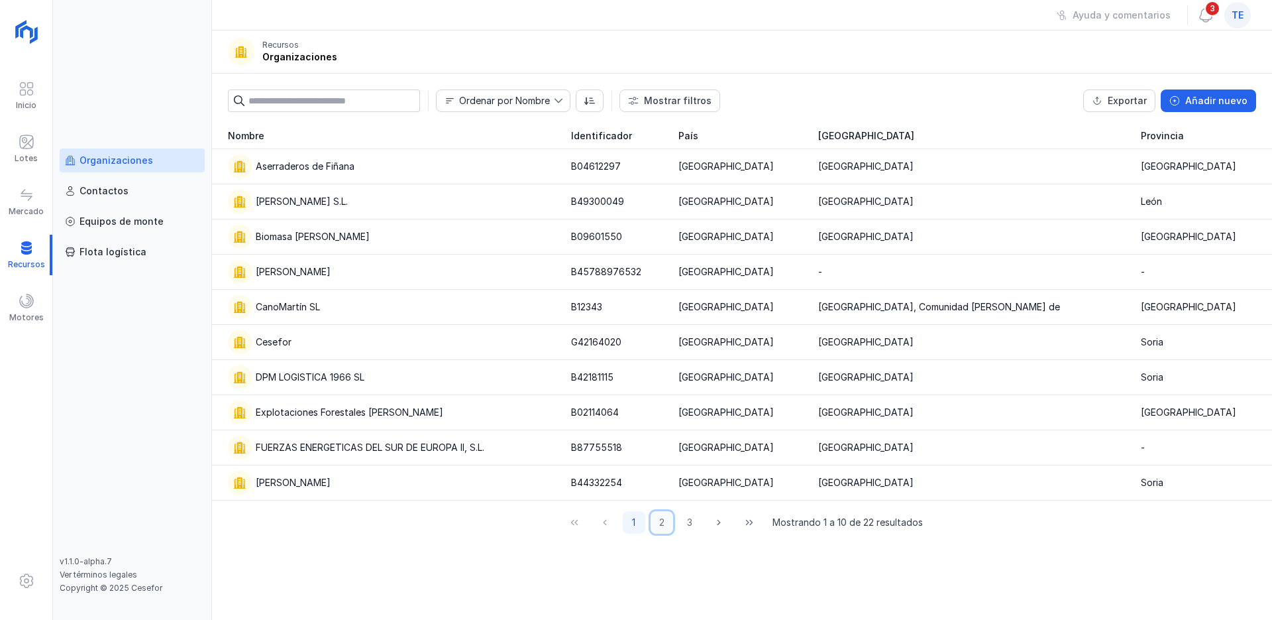
click at [657, 522] on button "2" at bounding box center [662, 522] width 23 height 23
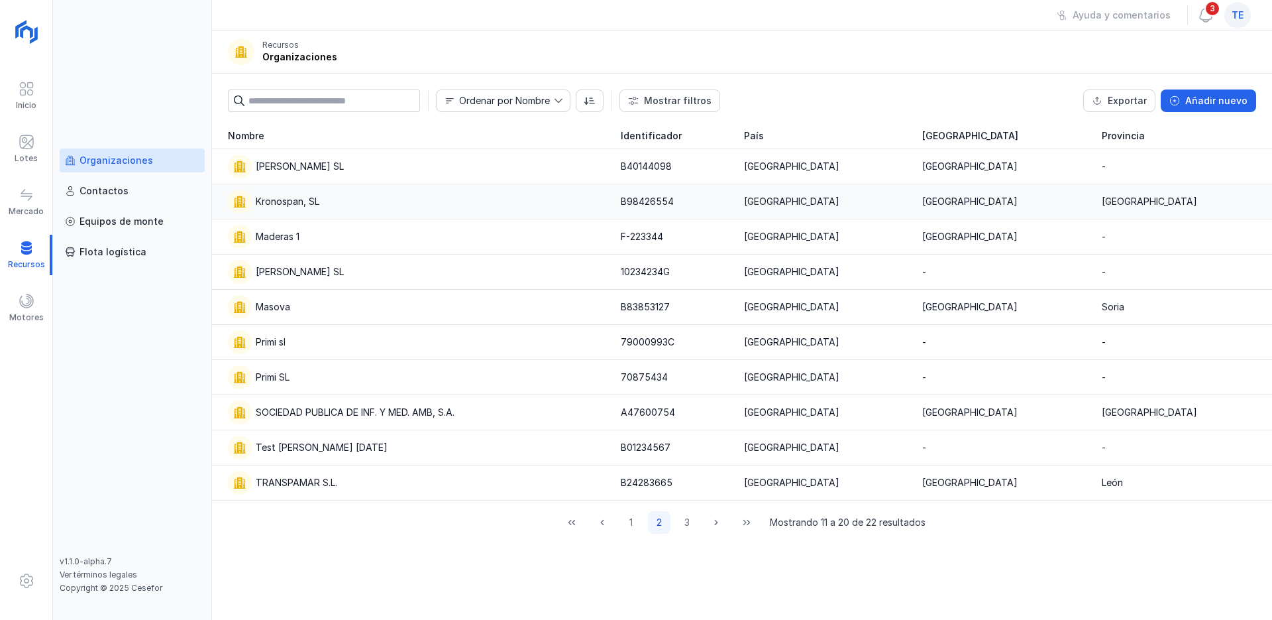
click at [282, 203] on div "Kronospan, SL" at bounding box center [288, 201] width 64 height 13
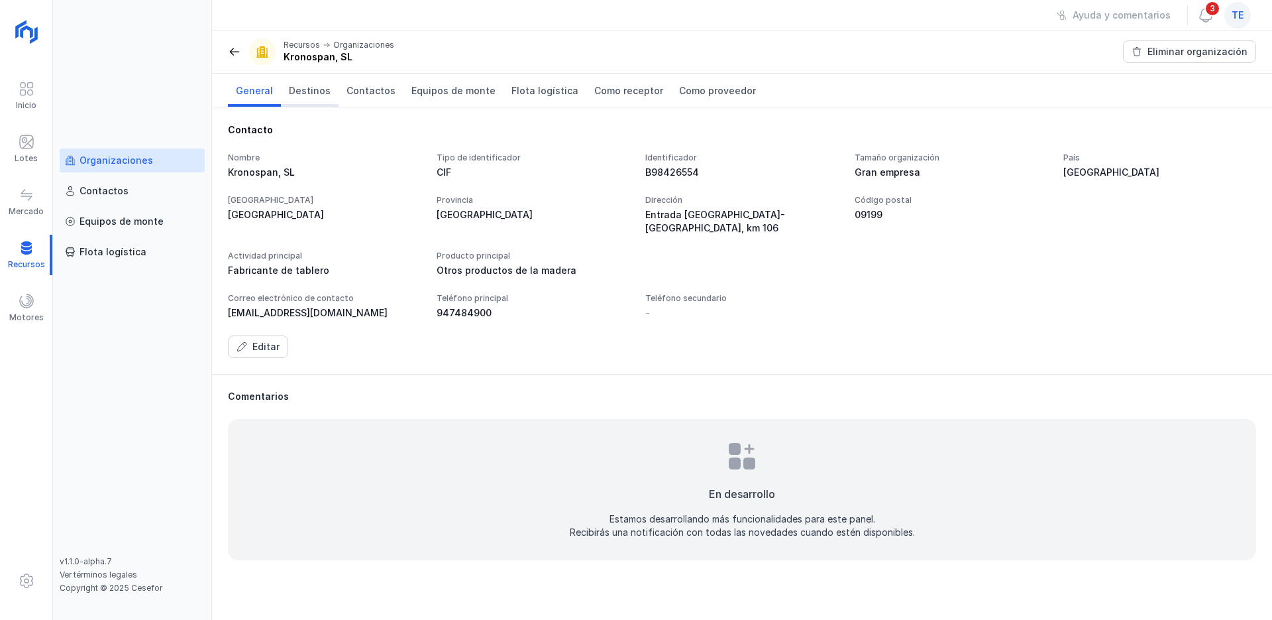
click at [308, 90] on span "Destinos" at bounding box center [310, 90] width 42 height 13
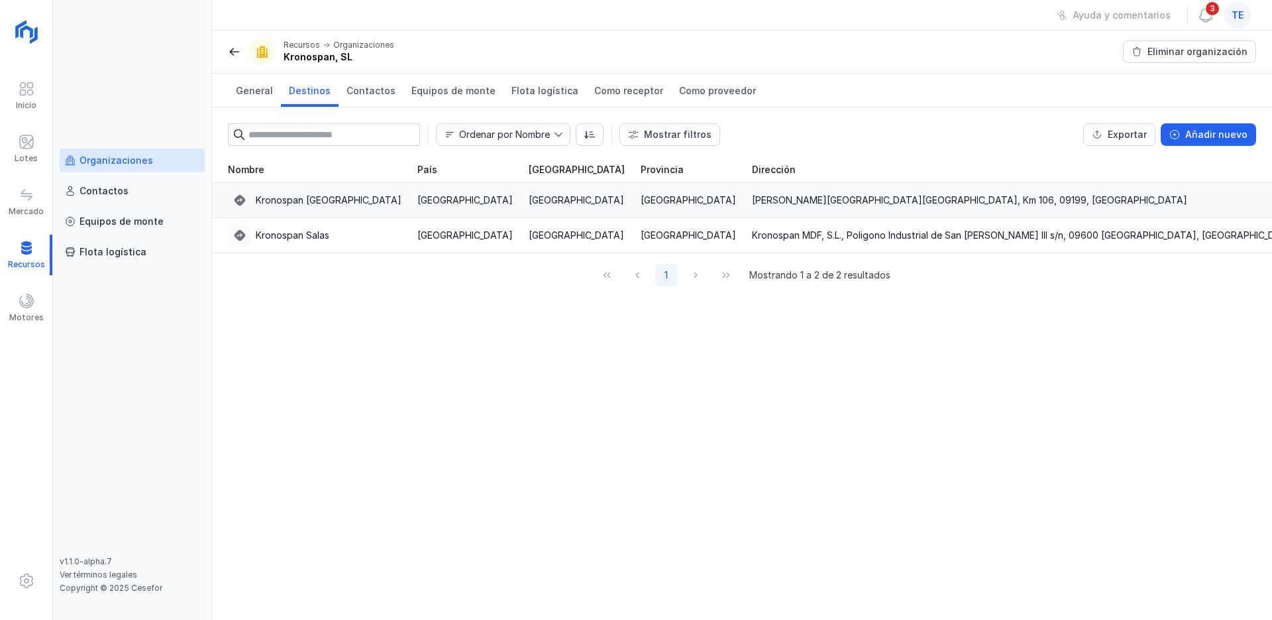
click at [323, 197] on div "Kronospan [GEOGRAPHIC_DATA]" at bounding box center [329, 200] width 146 height 13
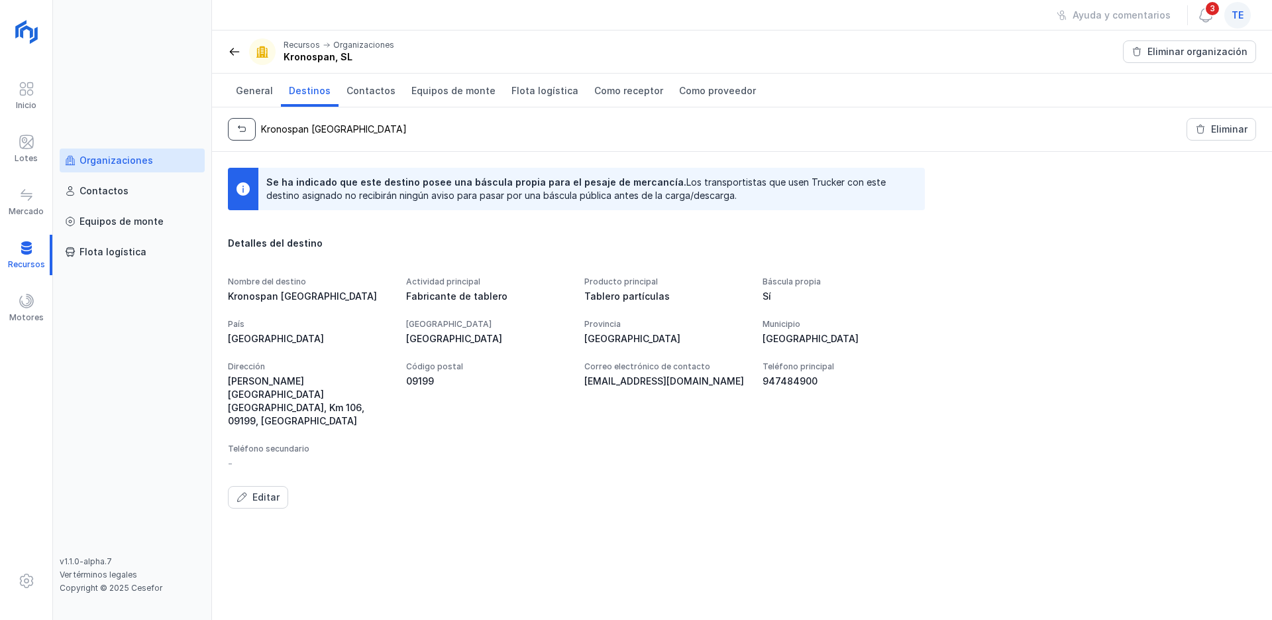
click at [241, 129] on span "button" at bounding box center [242, 129] width 11 height 11
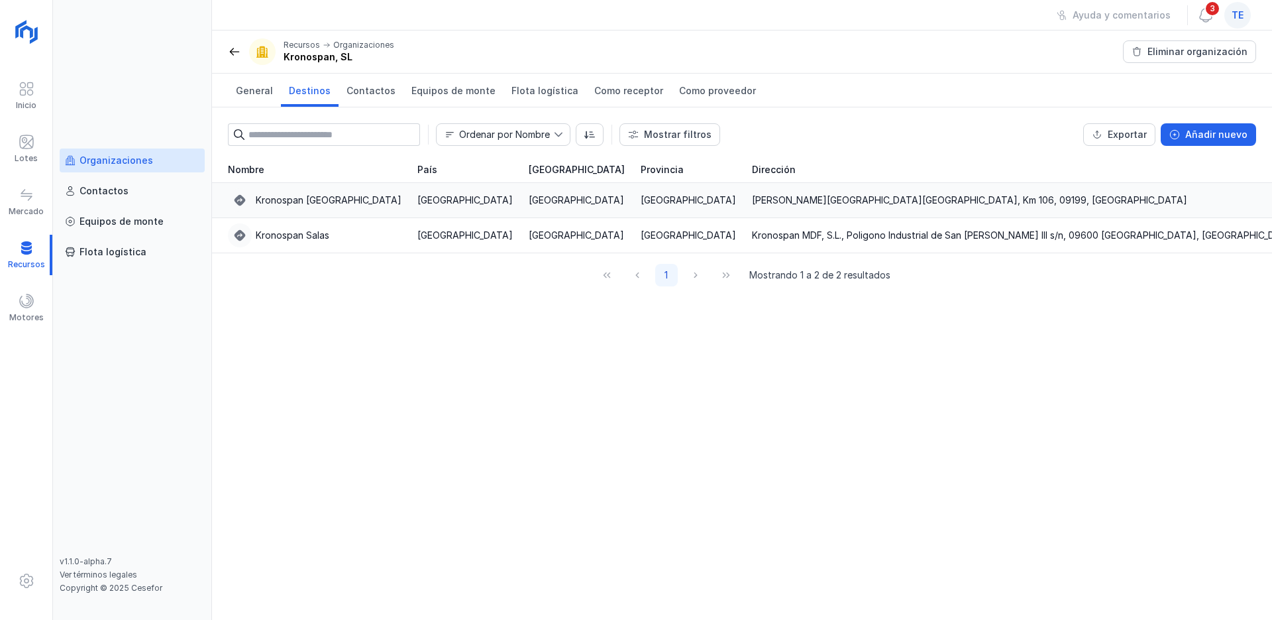
click at [315, 199] on div "Kronospan [GEOGRAPHIC_DATA]" at bounding box center [329, 200] width 146 height 13
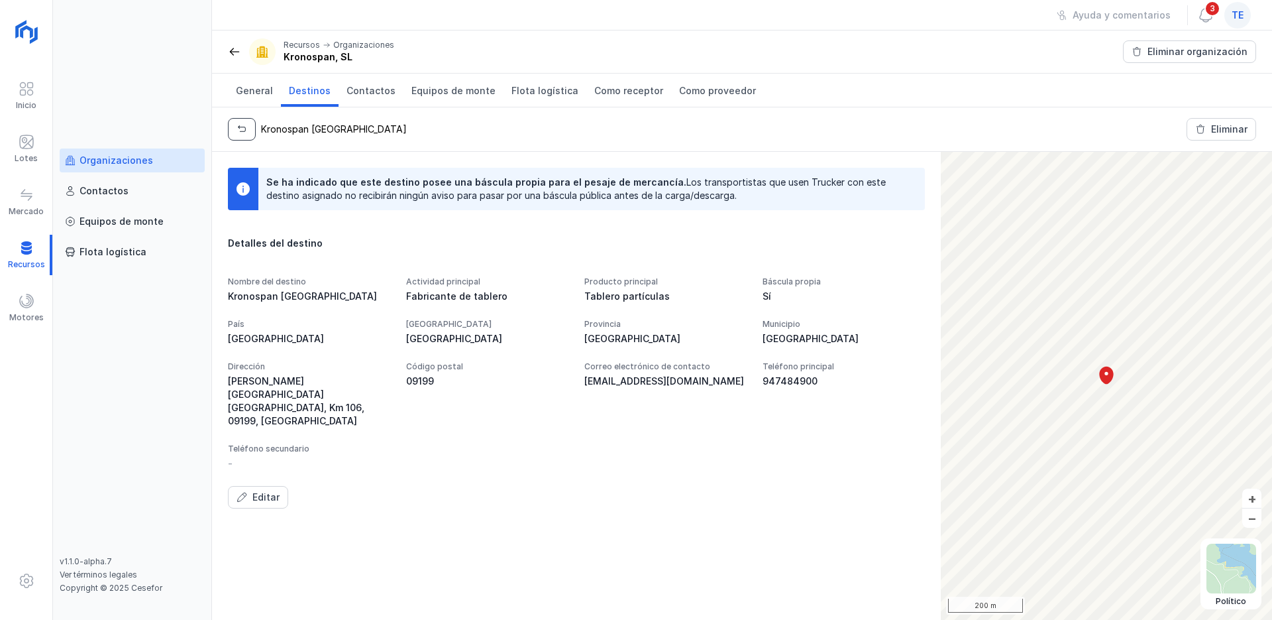
click at [239, 129] on span "button" at bounding box center [242, 129] width 11 height 11
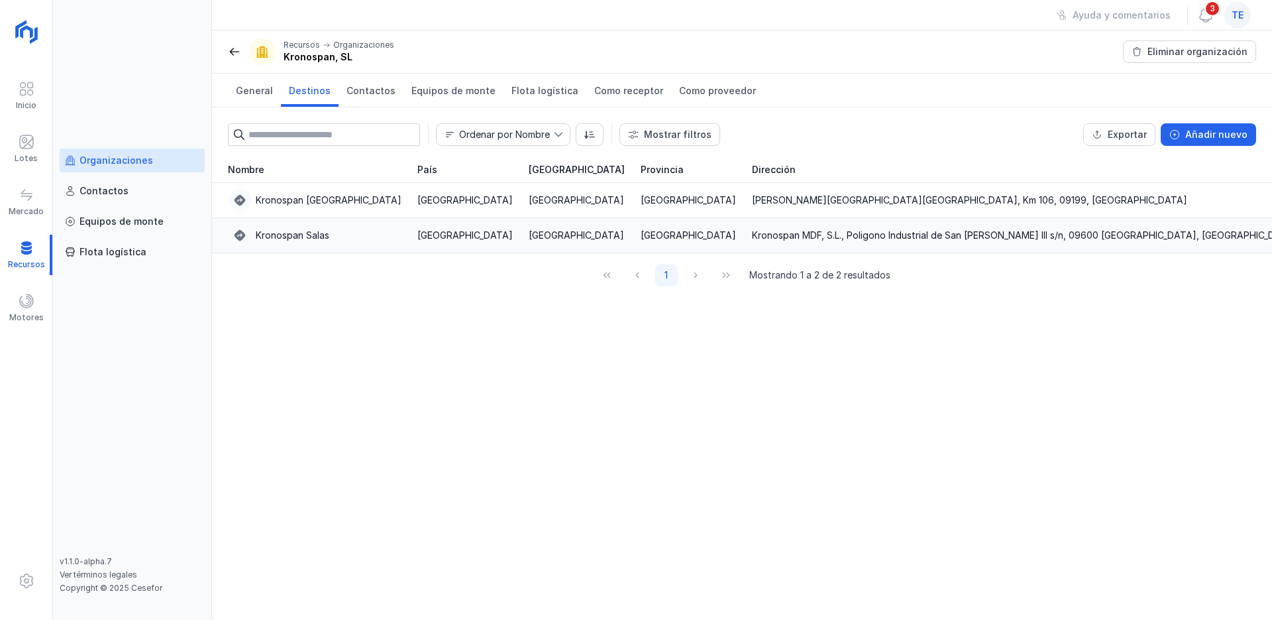
click at [314, 241] on div "Kronospan Salas" at bounding box center [293, 235] width 74 height 13
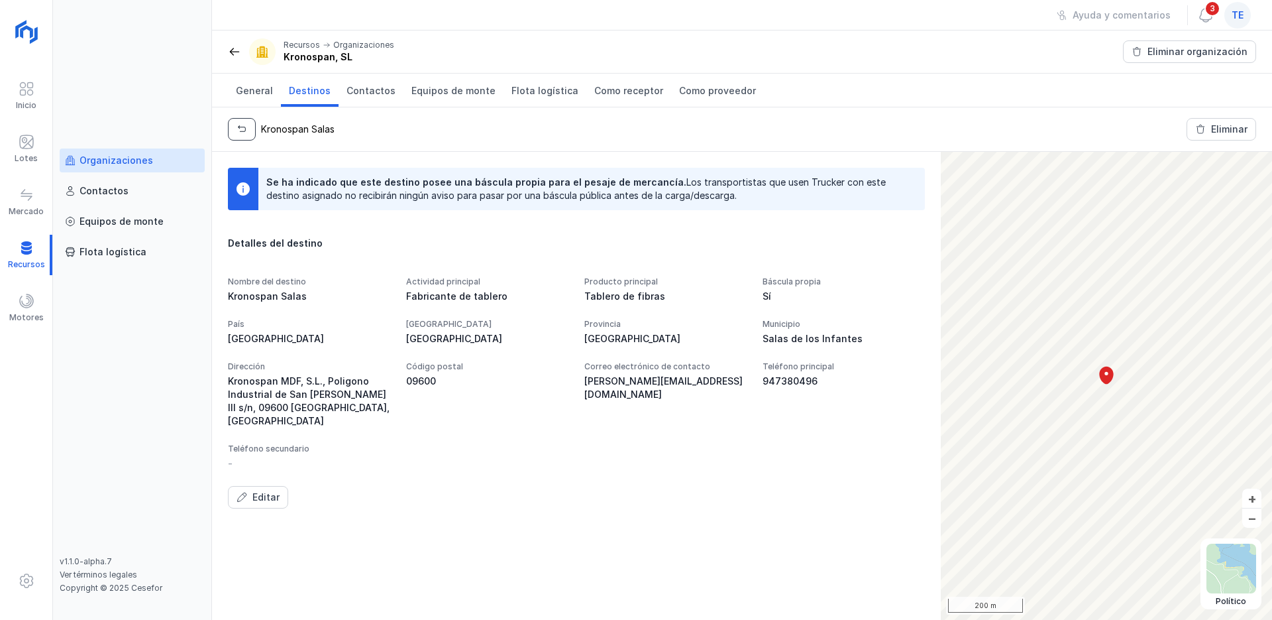
click at [244, 135] on button "button" at bounding box center [242, 129] width 28 height 23
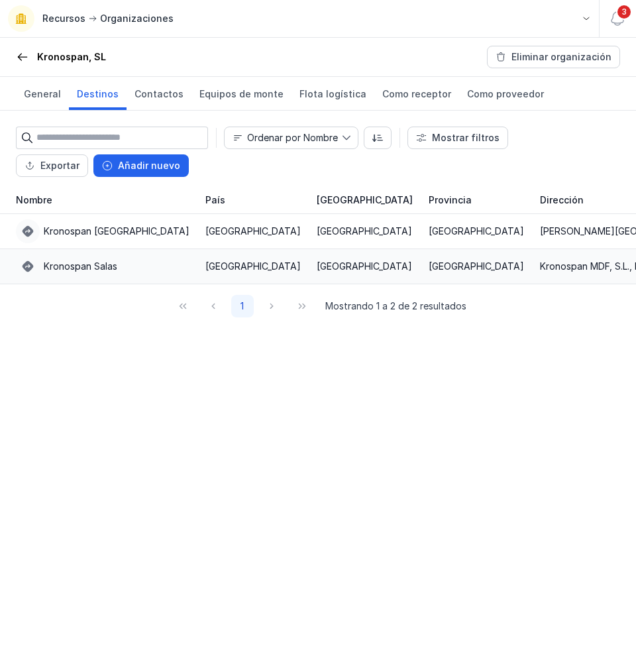
click at [98, 268] on div "Kronospan Salas" at bounding box center [81, 266] width 74 height 13
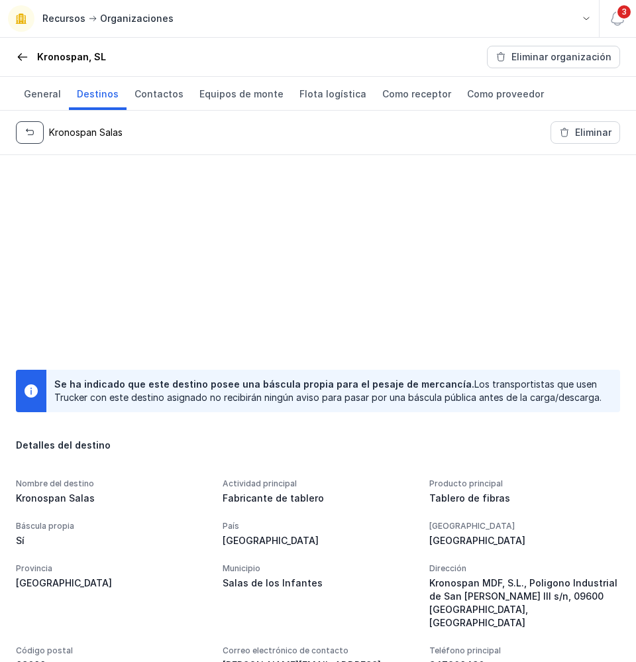
click at [28, 138] on button "button" at bounding box center [30, 132] width 28 height 23
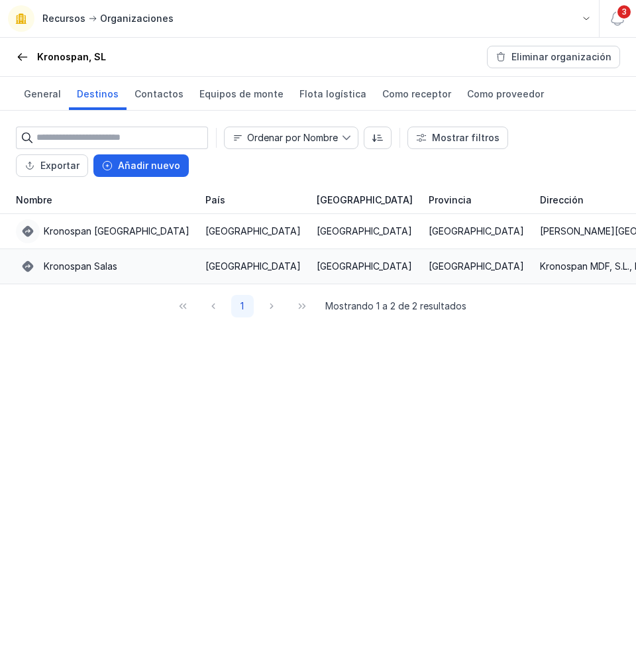
click at [85, 268] on div "Kronospan Salas" at bounding box center [81, 266] width 74 height 13
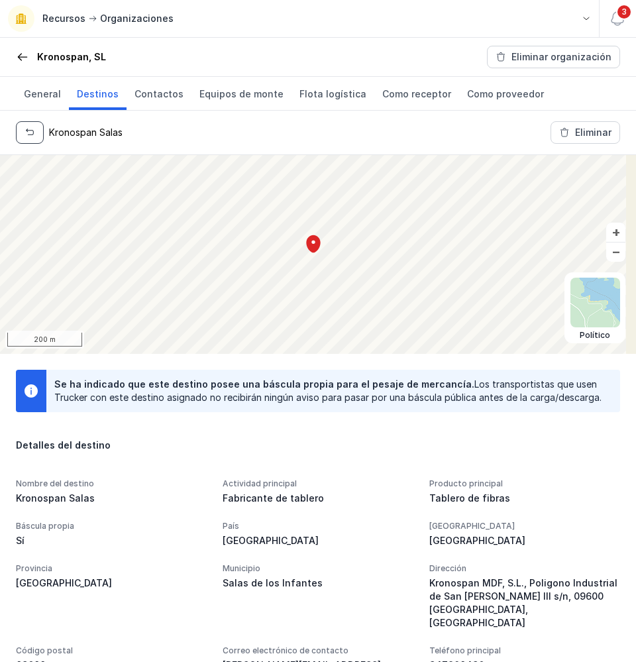
click at [19, 135] on button "button" at bounding box center [30, 132] width 28 height 23
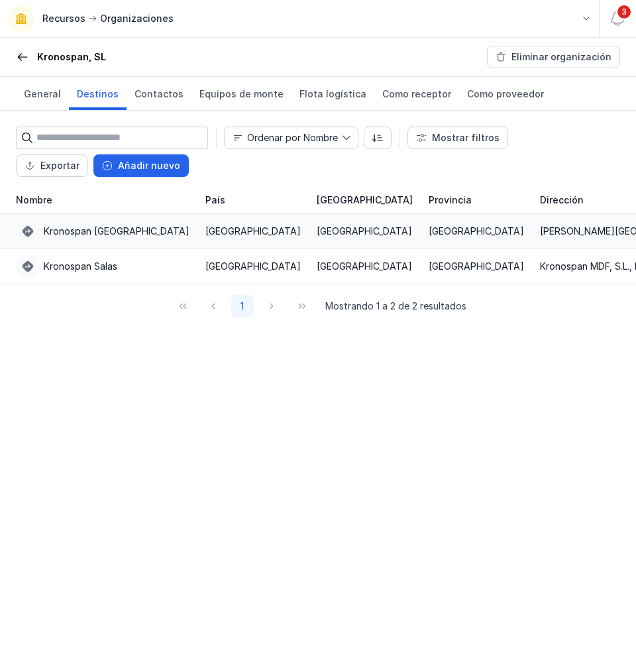
click at [97, 230] on div "Kronospan [GEOGRAPHIC_DATA]" at bounding box center [117, 231] width 146 height 13
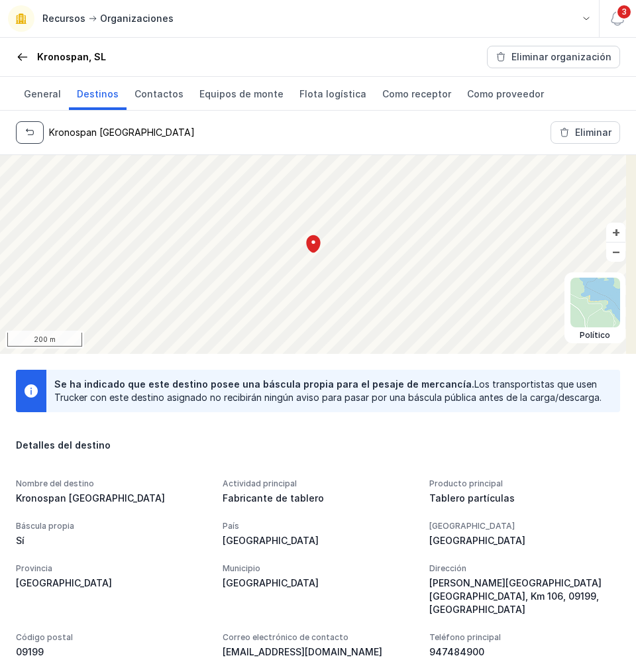
click at [32, 135] on span "button" at bounding box center [30, 132] width 11 height 11
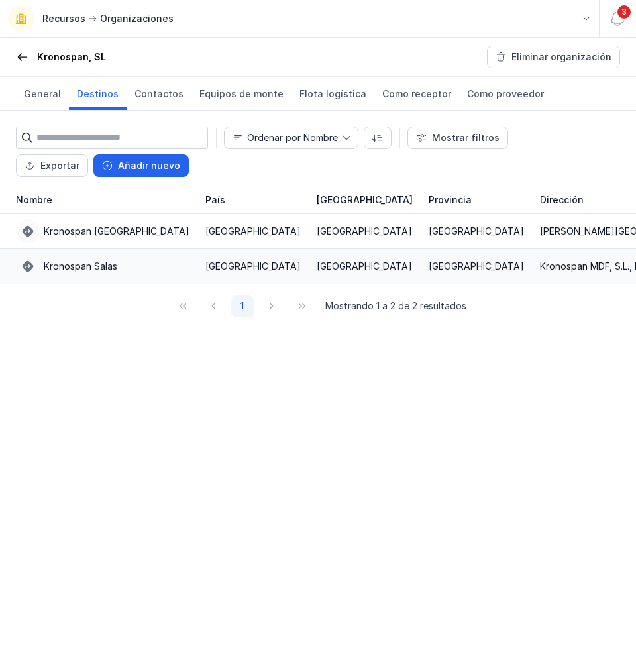
click at [85, 258] on div "Kronospan Salas" at bounding box center [103, 266] width 174 height 24
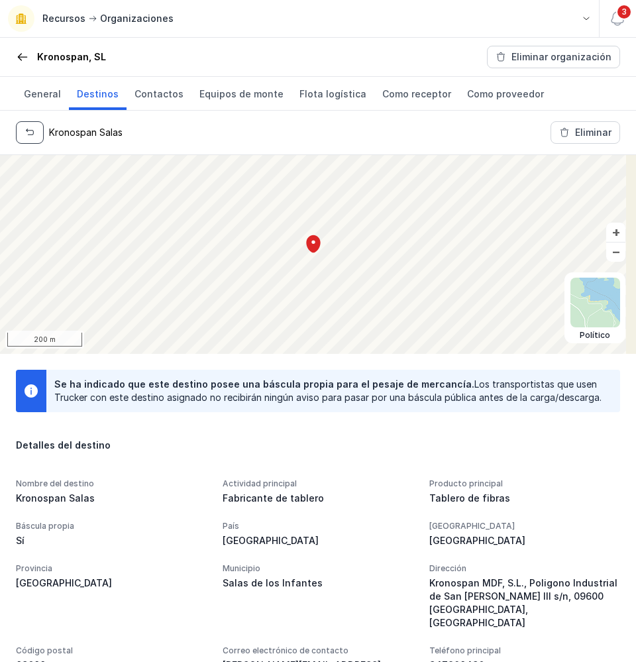
click at [25, 130] on span "button" at bounding box center [30, 132] width 11 height 11
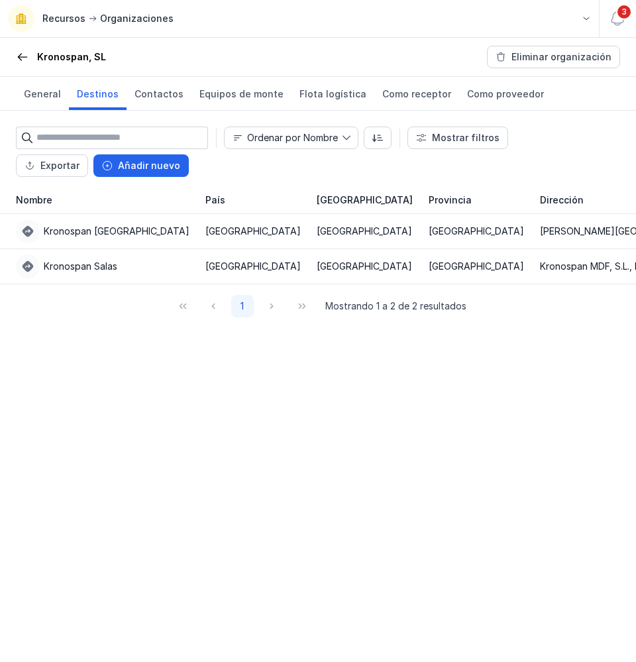
click at [21, 52] on span at bounding box center [22, 56] width 13 height 13
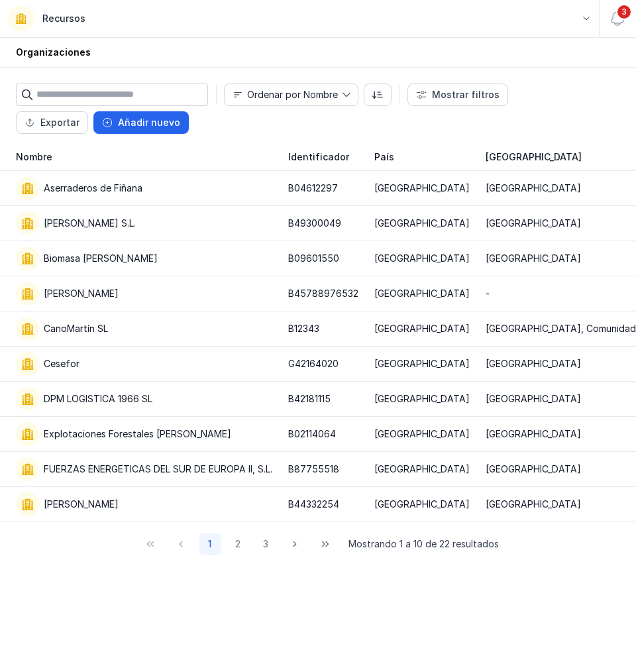
click at [583, 19] on span at bounding box center [586, 18] width 9 height 9
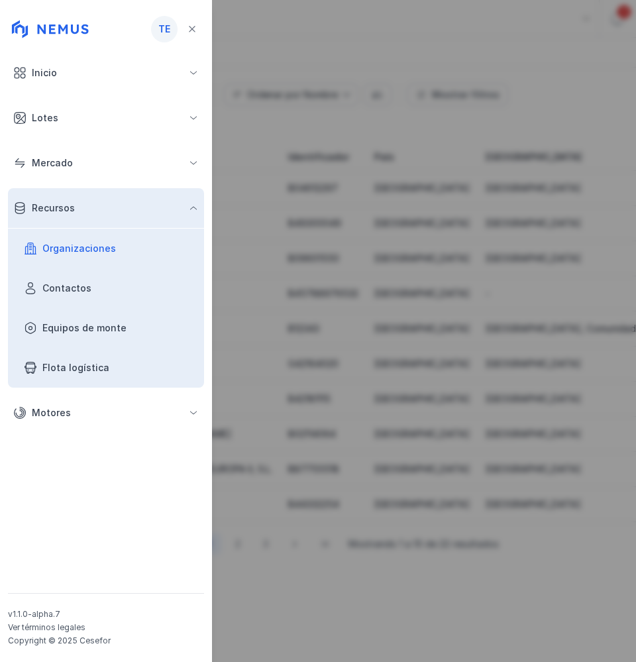
click at [46, 122] on div "Lotes" at bounding box center [45, 117] width 27 height 13
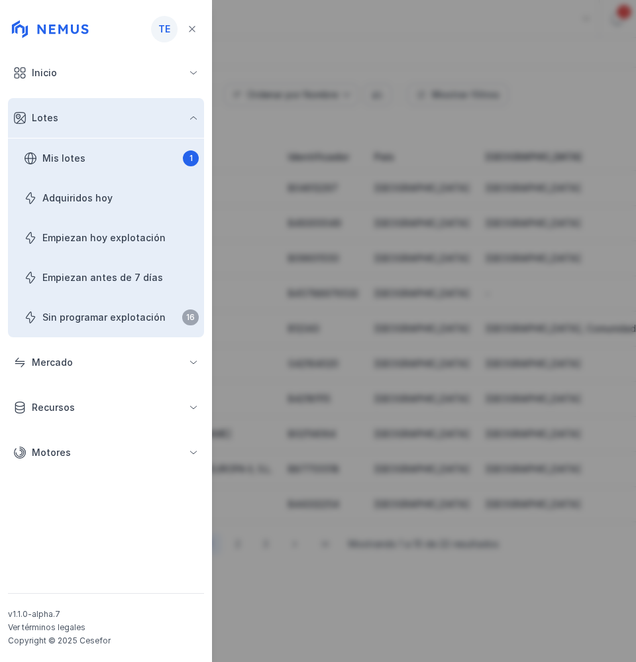
click at [63, 152] on div "Mis lotes" at bounding box center [63, 158] width 43 height 13
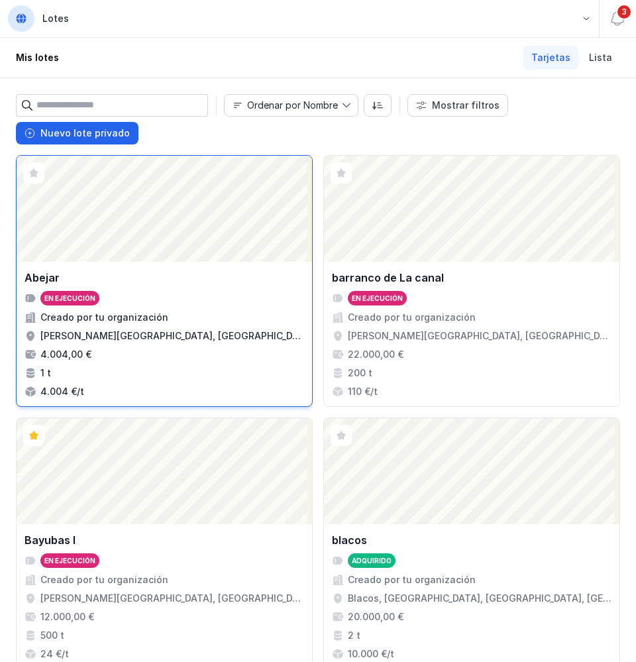
click at [221, 301] on div "En ejecución" at bounding box center [165, 298] width 280 height 15
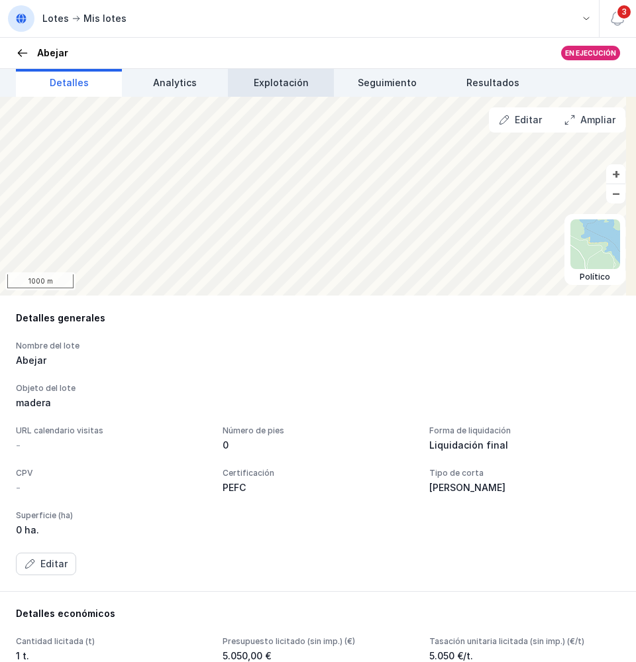
click at [290, 85] on span "Explotación" at bounding box center [281, 82] width 55 height 13
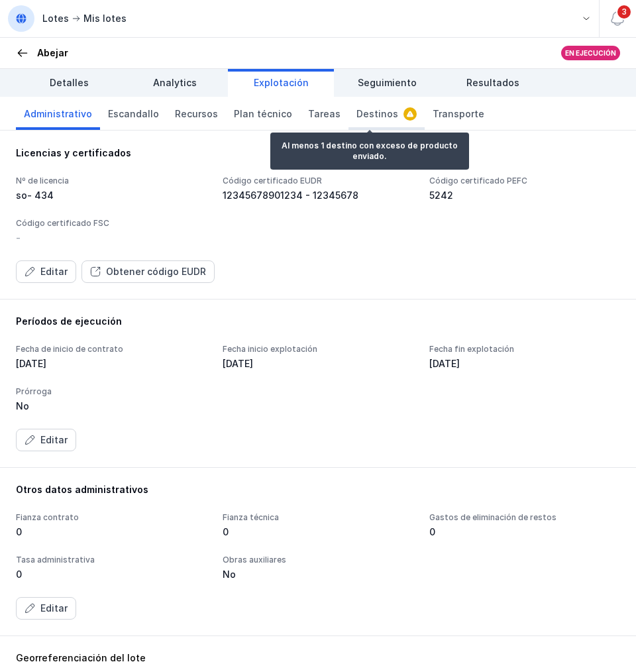
click at [378, 118] on span "Destinos" at bounding box center [378, 113] width 42 height 13
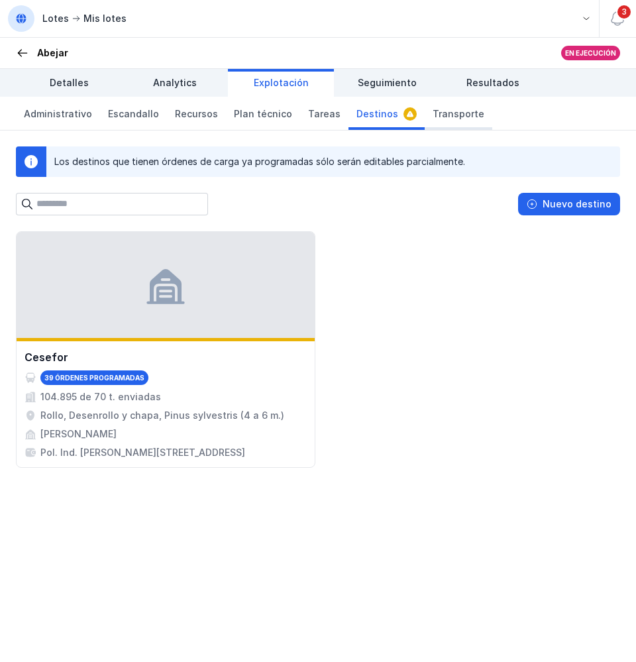
click at [442, 119] on span "Transporte" at bounding box center [459, 113] width 52 height 13
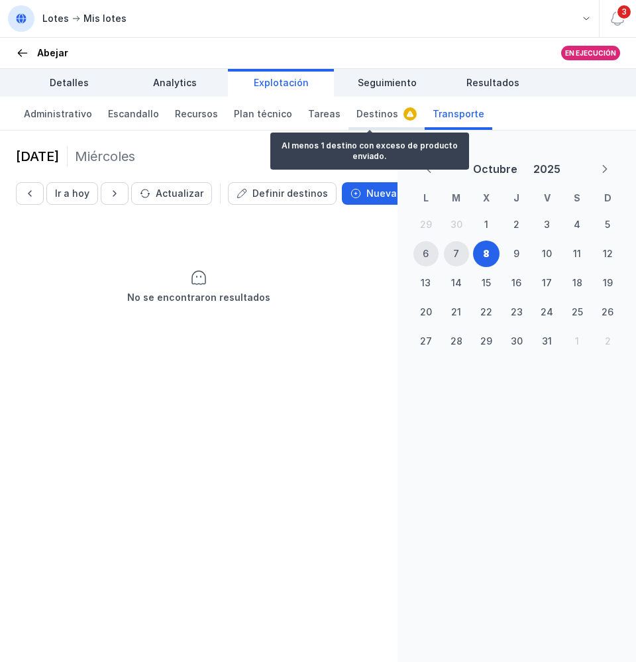
click at [365, 117] on span "Destinos" at bounding box center [378, 113] width 42 height 13
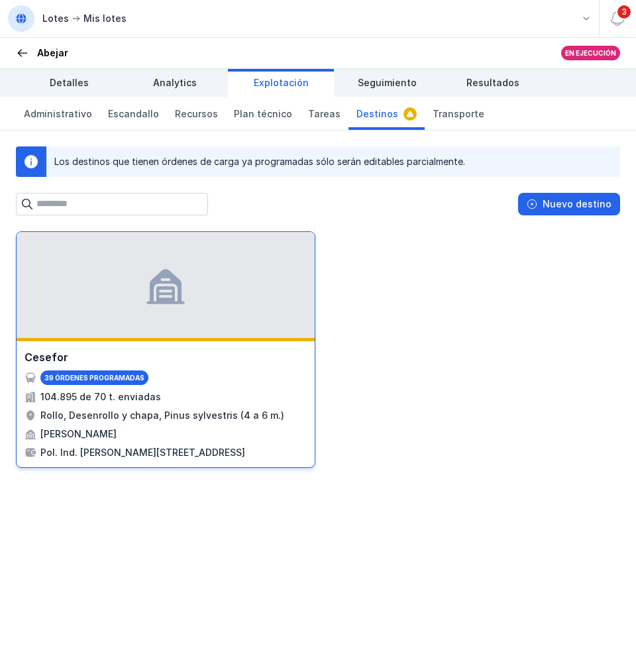
click at [186, 393] on div "104.895 de 70 t. enviadas" at bounding box center [166, 396] width 282 height 13
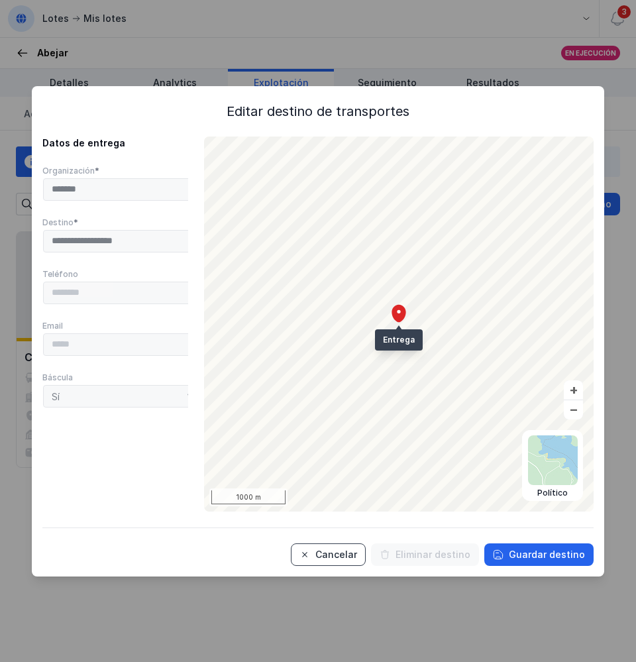
click at [348, 557] on div "Cancelar" at bounding box center [336, 554] width 42 height 13
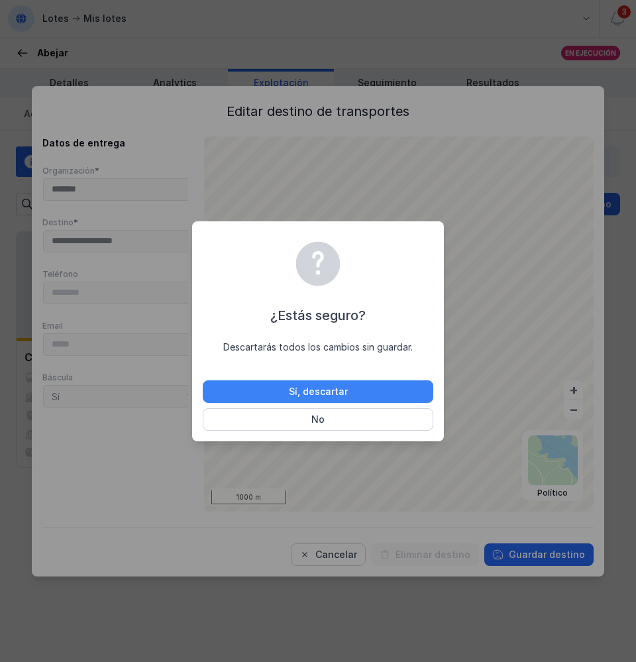
click at [304, 390] on div "Sí, descartar" at bounding box center [318, 391] width 59 height 13
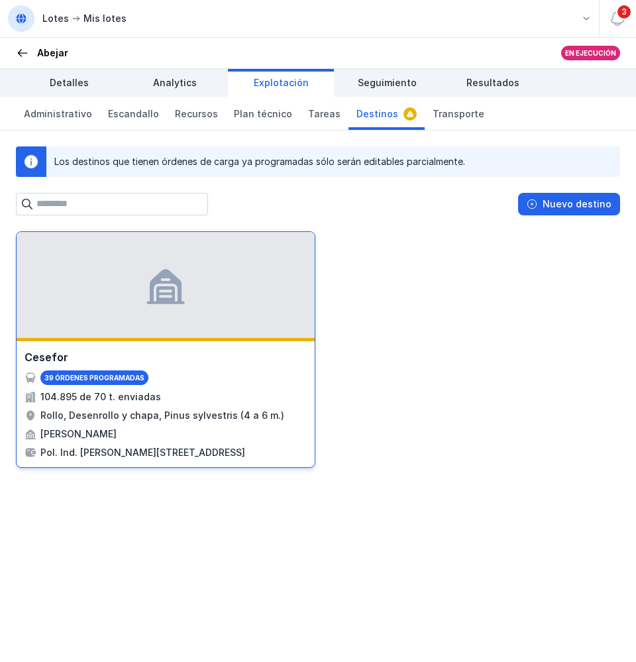
click at [252, 357] on div "Cesefor" at bounding box center [166, 357] width 282 height 16
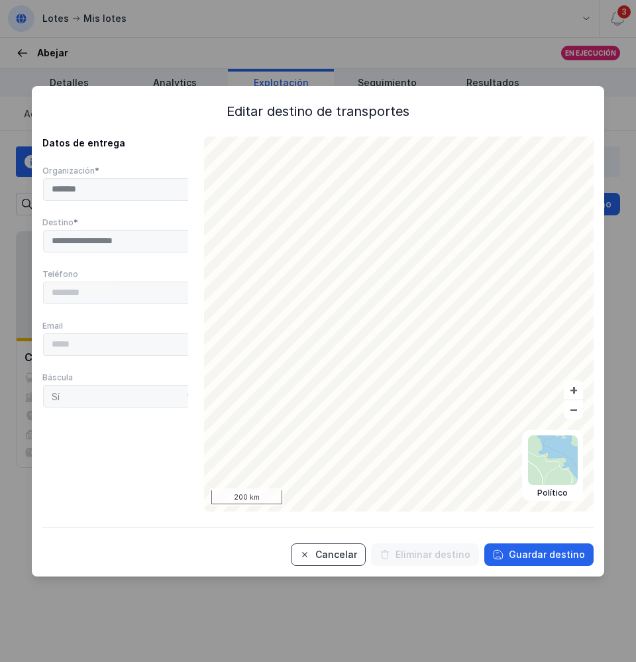
click at [356, 557] on div "Cancelar" at bounding box center [336, 554] width 42 height 13
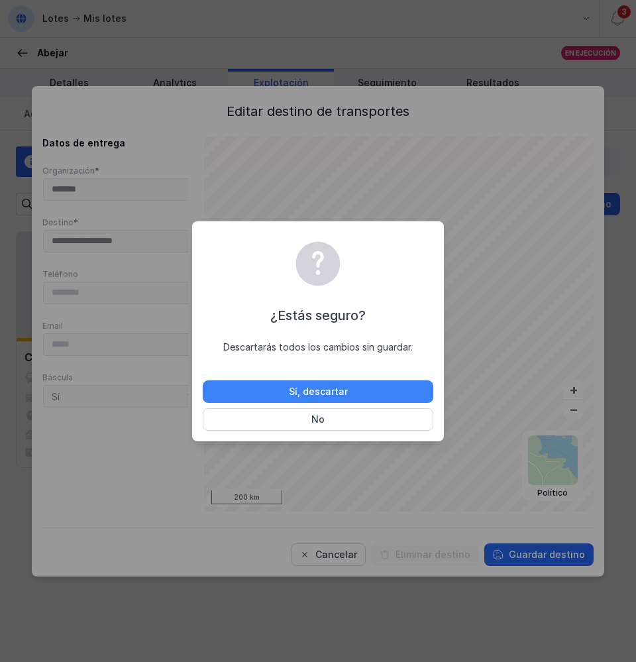
click at [305, 394] on div "Sí, descartar" at bounding box center [318, 391] width 59 height 13
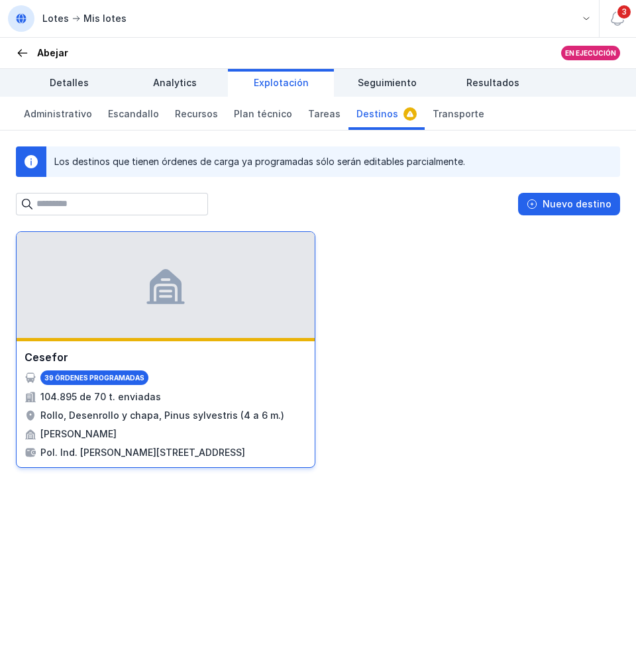
click at [215, 374] on div "39 órdenes programadas" at bounding box center [166, 377] width 282 height 15
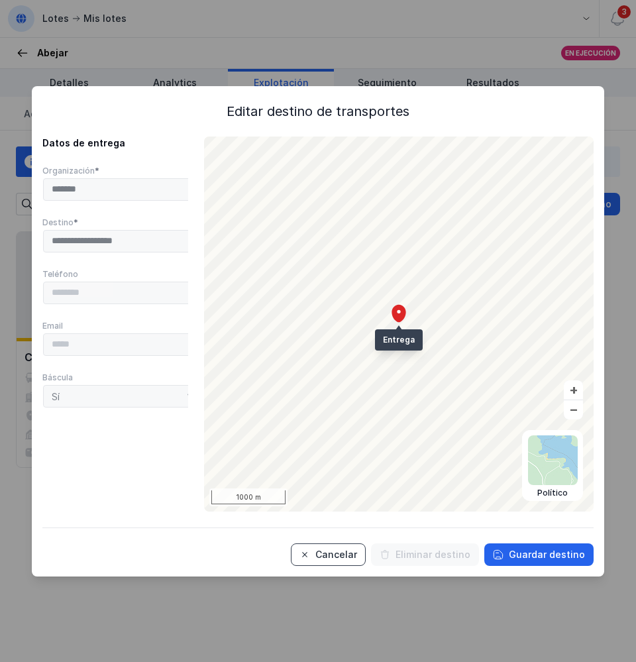
click at [343, 549] on div "Cancelar" at bounding box center [336, 554] width 42 height 13
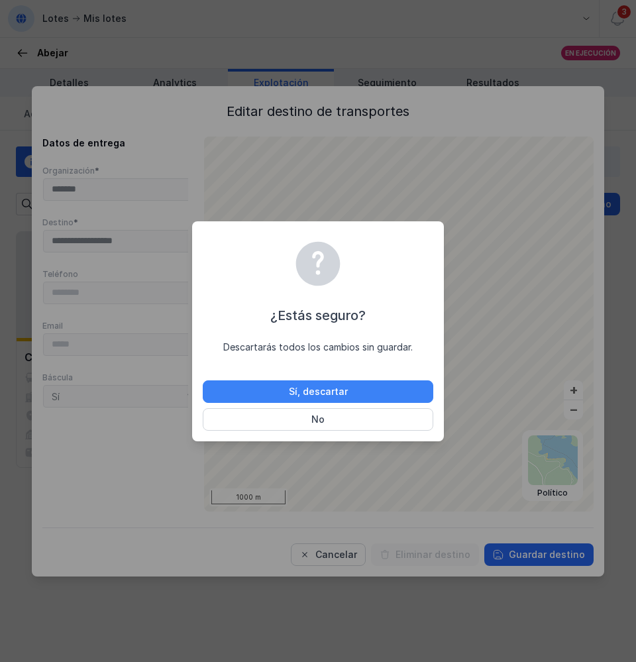
click at [333, 397] on button "Sí, descartar" at bounding box center [318, 391] width 231 height 23
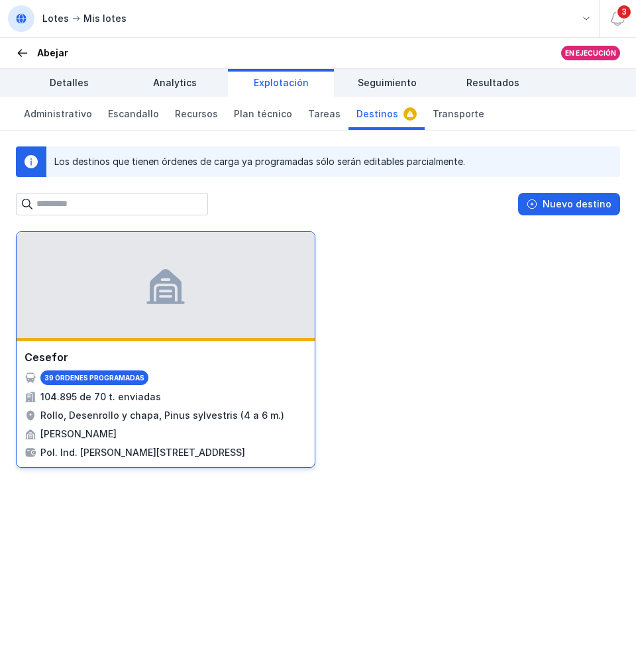
click at [232, 363] on div "Cesefor" at bounding box center [166, 357] width 282 height 16
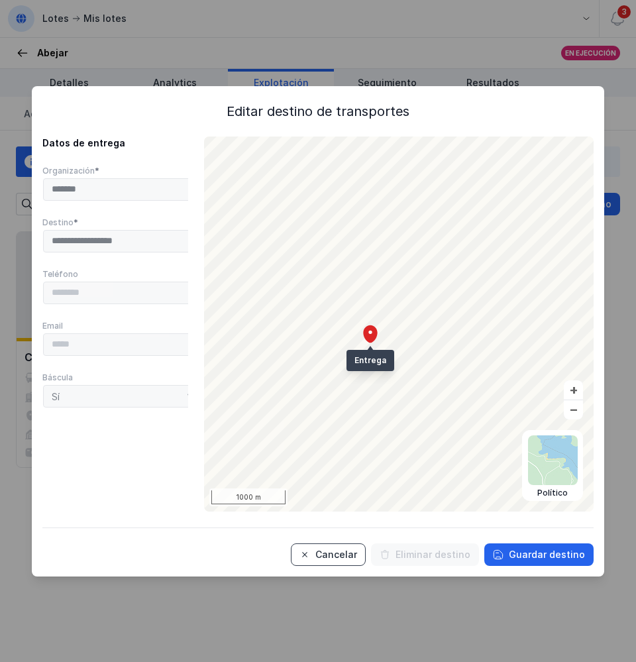
click at [338, 548] on div "Cancelar" at bounding box center [336, 554] width 42 height 13
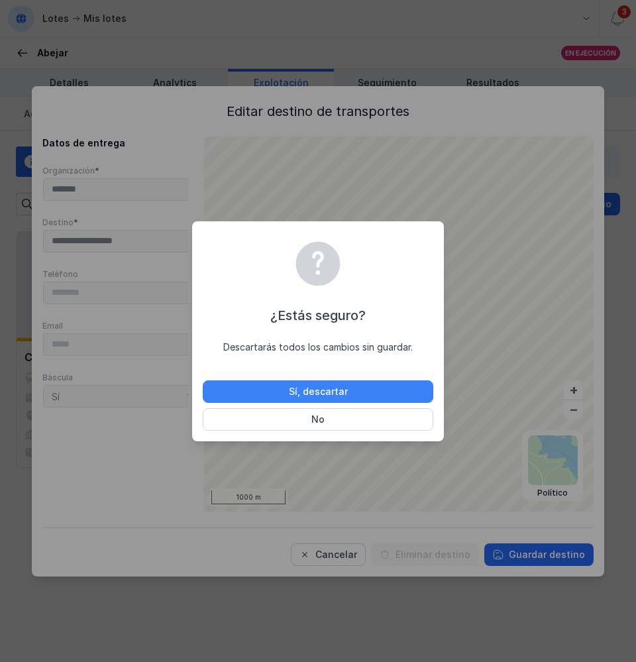
click at [314, 395] on div "Sí, descartar" at bounding box center [318, 391] width 59 height 13
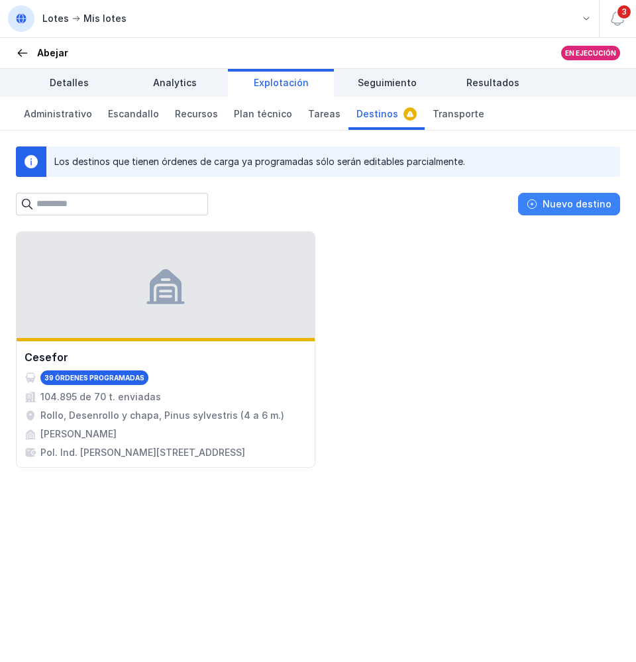
click at [573, 196] on button "Nuevo destino" at bounding box center [569, 204] width 102 height 23
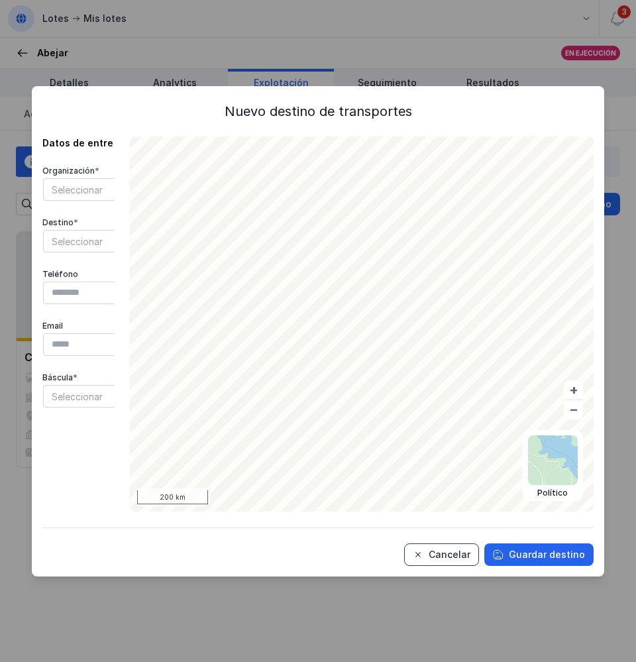
click at [451, 559] on div "Cancelar" at bounding box center [450, 554] width 42 height 13
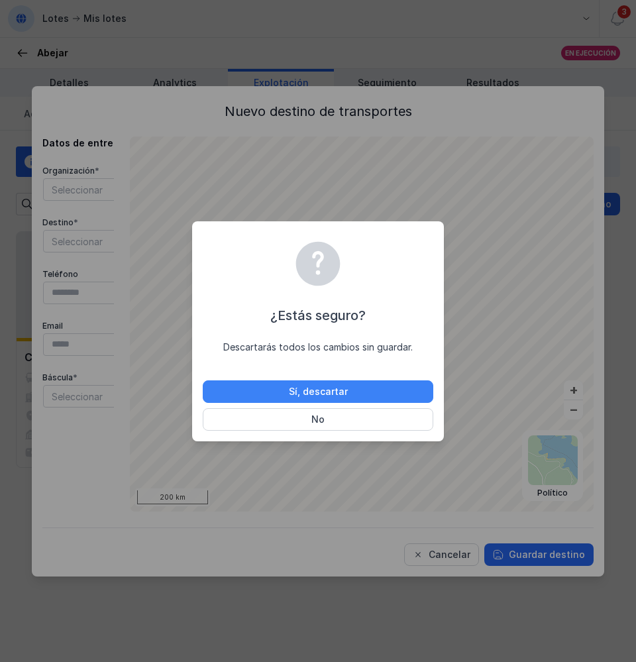
click at [358, 392] on button "Sí, descartar" at bounding box center [318, 391] width 231 height 23
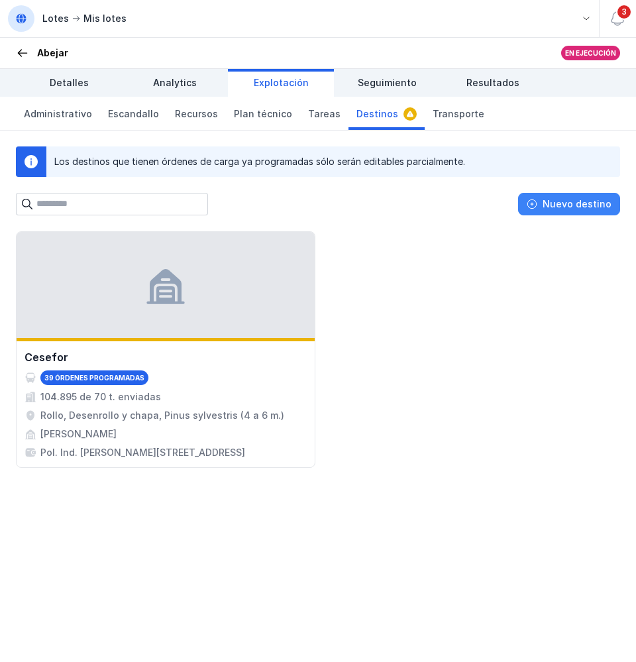
click at [562, 202] on div "Nuevo destino" at bounding box center [577, 203] width 69 height 13
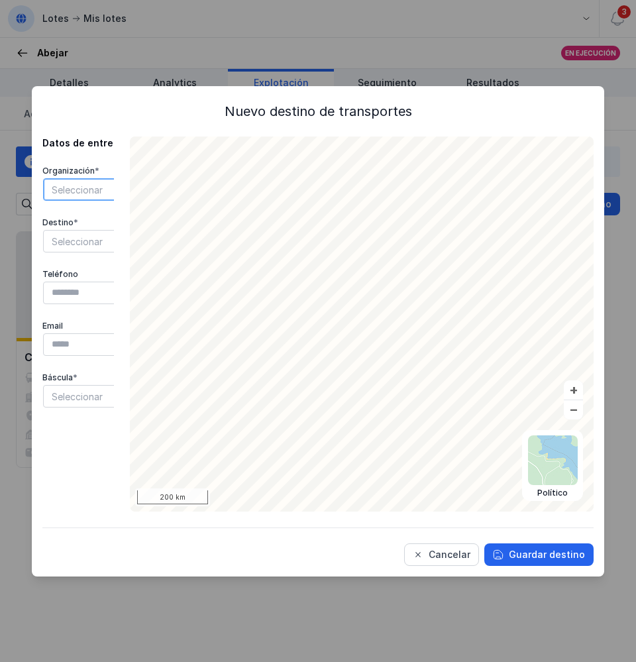
click at [89, 190] on span "Seleccionar" at bounding box center [115, 189] width 143 height 21
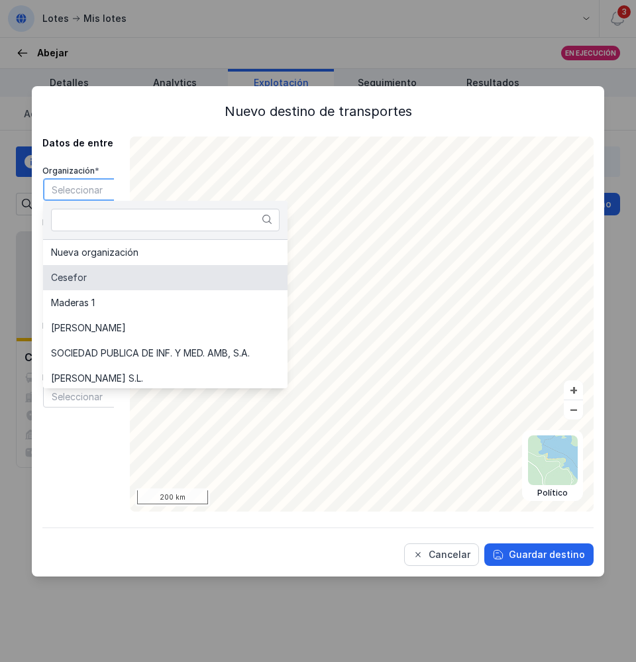
click at [69, 277] on span "Cesefor" at bounding box center [69, 277] width 36 height 9
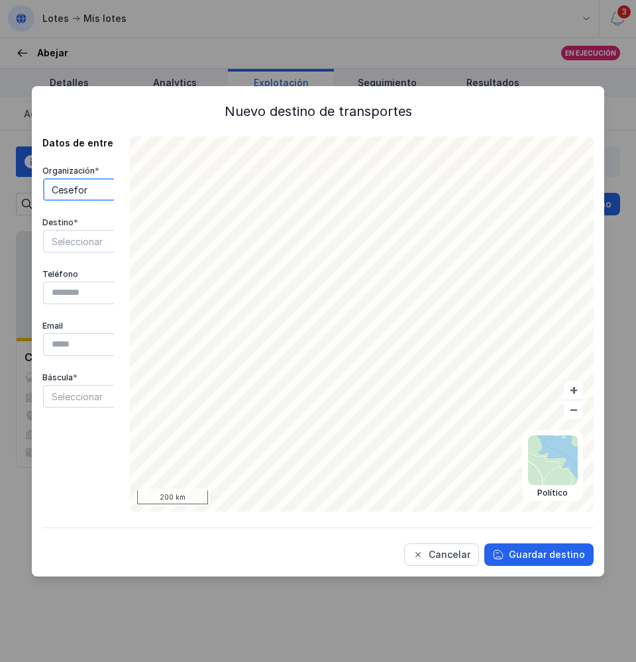
click at [66, 242] on span "Seleccionar" at bounding box center [115, 241] width 143 height 21
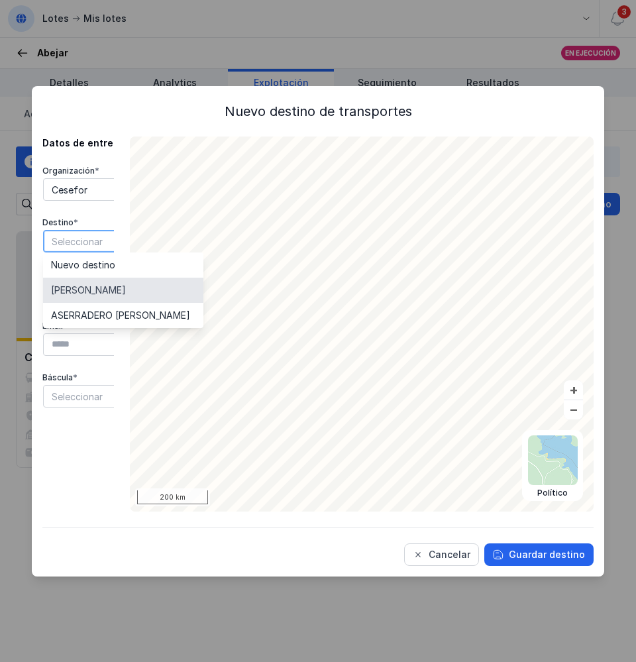
click at [71, 289] on span "[PERSON_NAME]" at bounding box center [88, 290] width 75 height 9
type input "*********"
type input "**********"
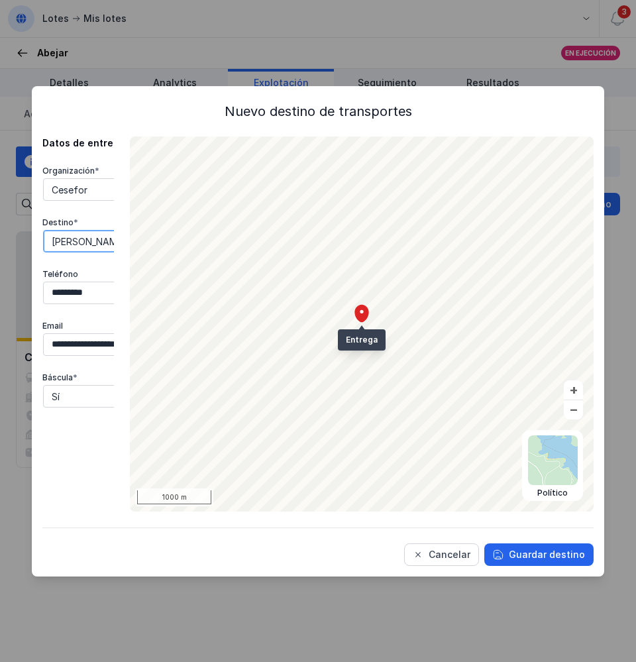
click at [75, 239] on span "[PERSON_NAME]" at bounding box center [115, 241] width 143 height 21
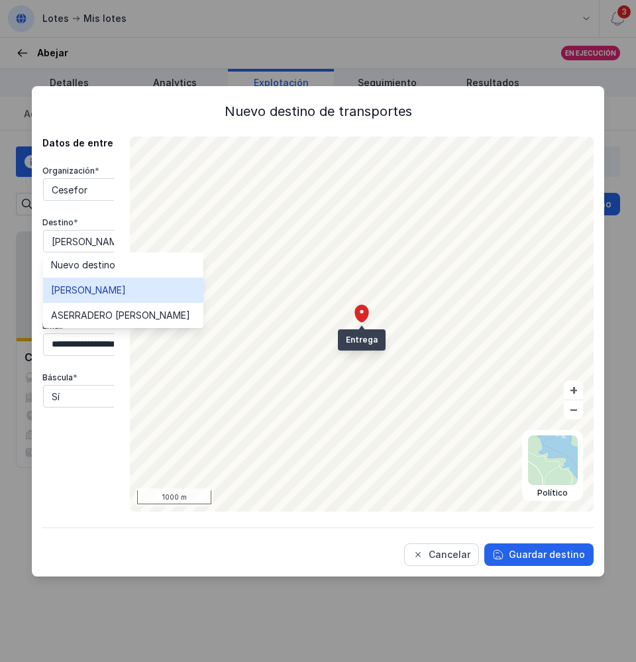
click at [113, 291] on span "[PERSON_NAME]" at bounding box center [88, 290] width 75 height 9
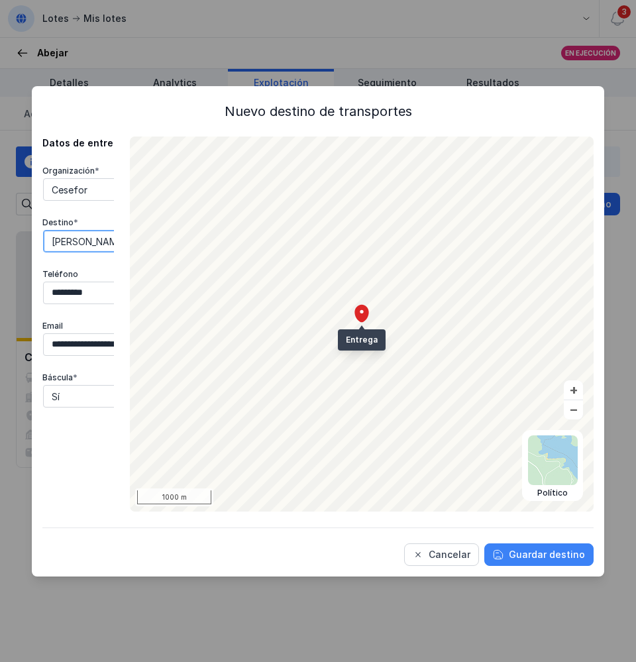
click at [531, 554] on div "Guardar destino" at bounding box center [547, 554] width 76 height 13
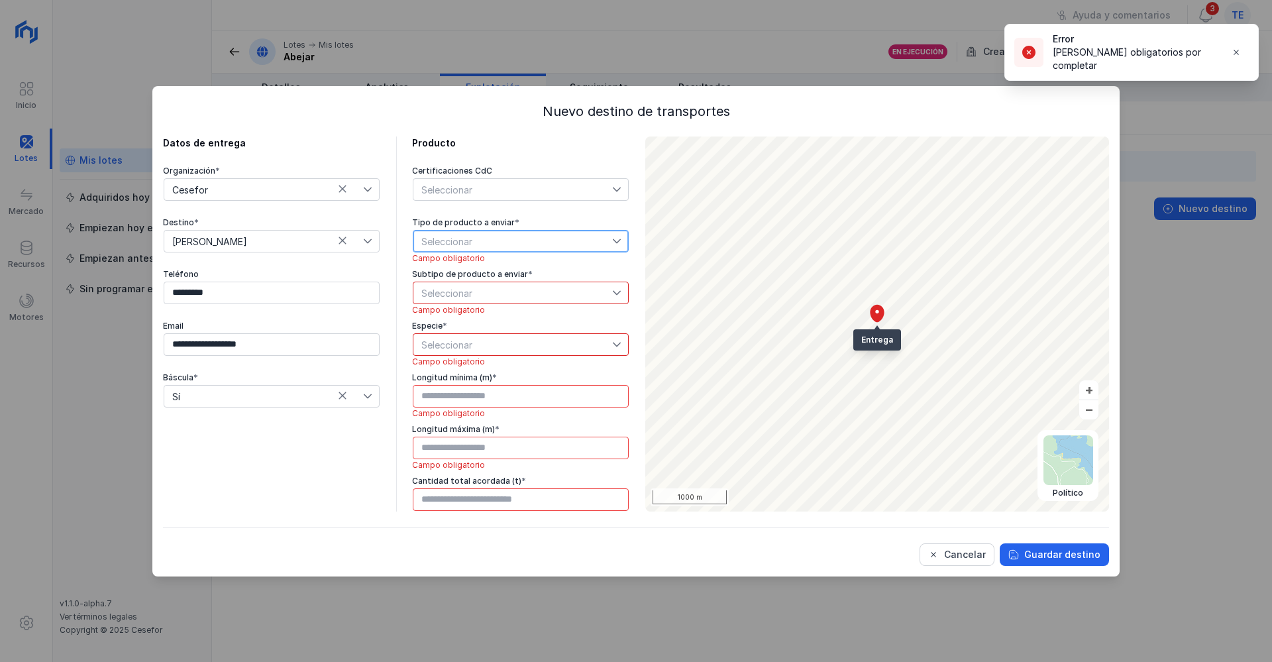
click at [488, 240] on span "Seleccionar" at bounding box center [513, 241] width 199 height 21
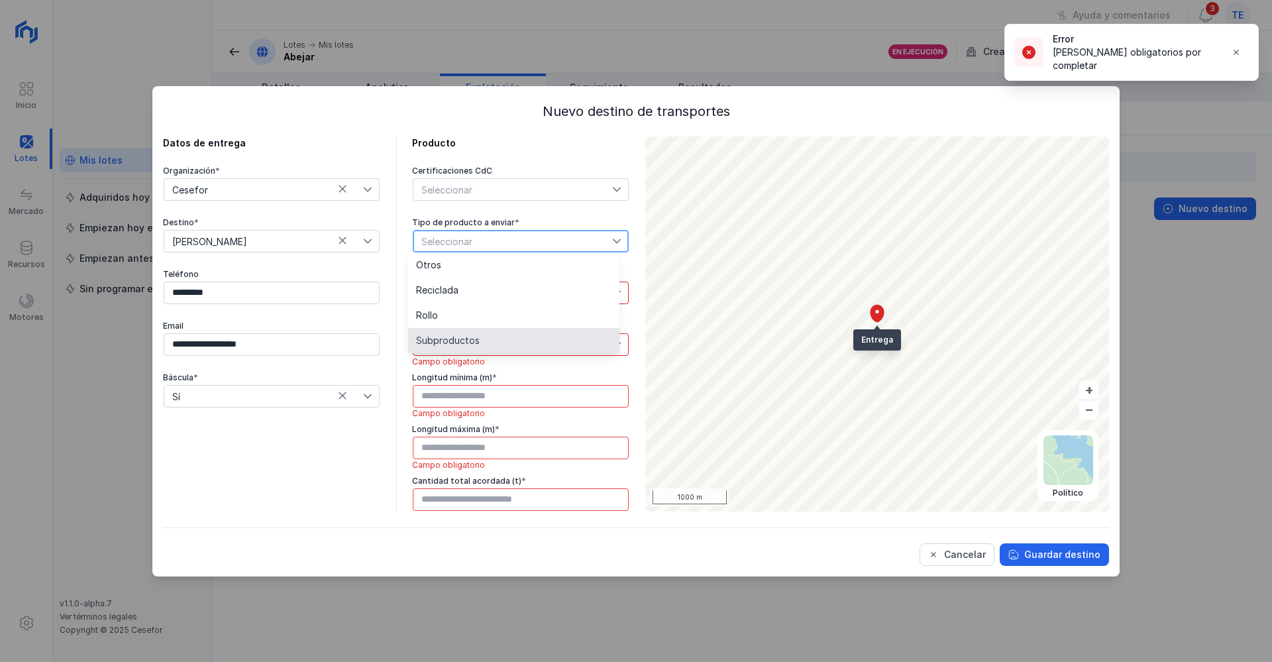
click at [482, 339] on li "Subproductos" at bounding box center [513, 340] width 211 height 25
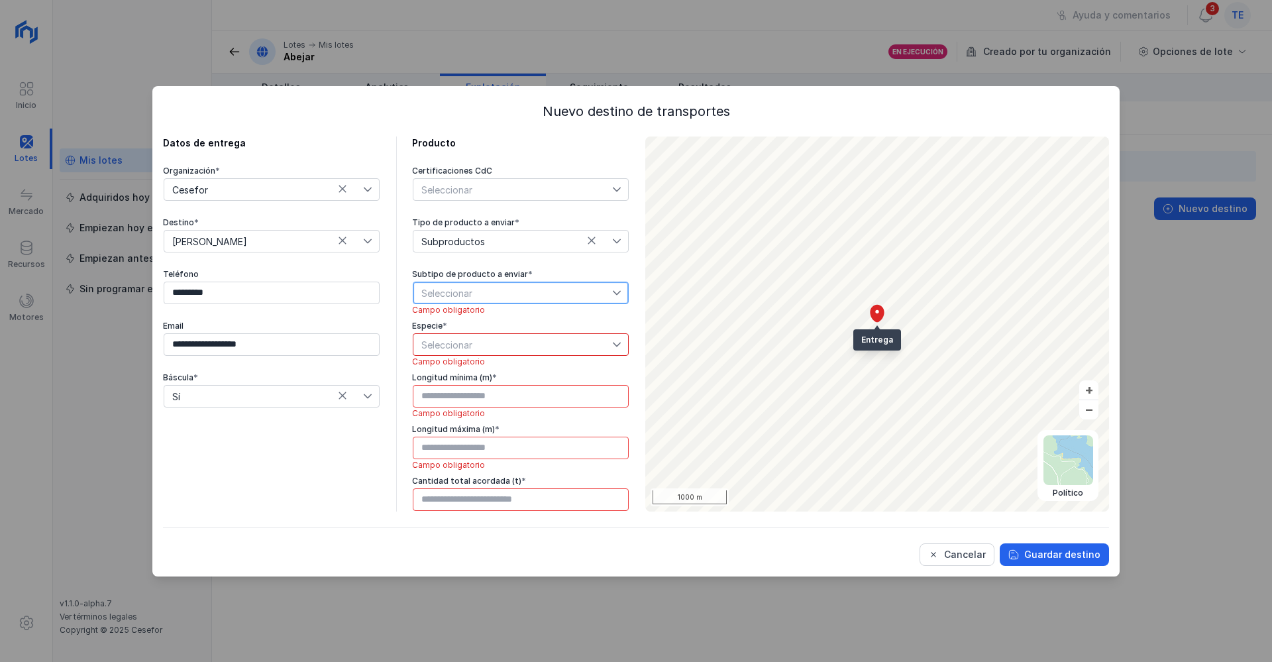
click at [477, 292] on span "Seleccionar" at bounding box center [513, 292] width 199 height 21
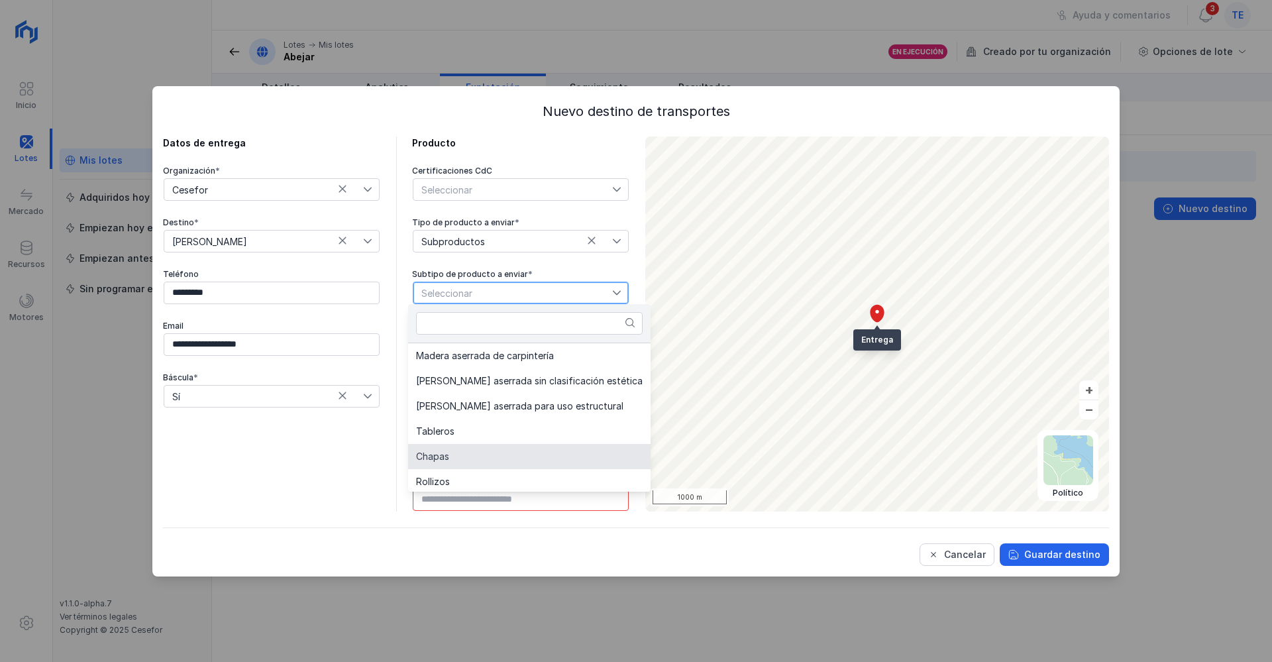
click at [473, 454] on li "Chapas" at bounding box center [529, 456] width 243 height 25
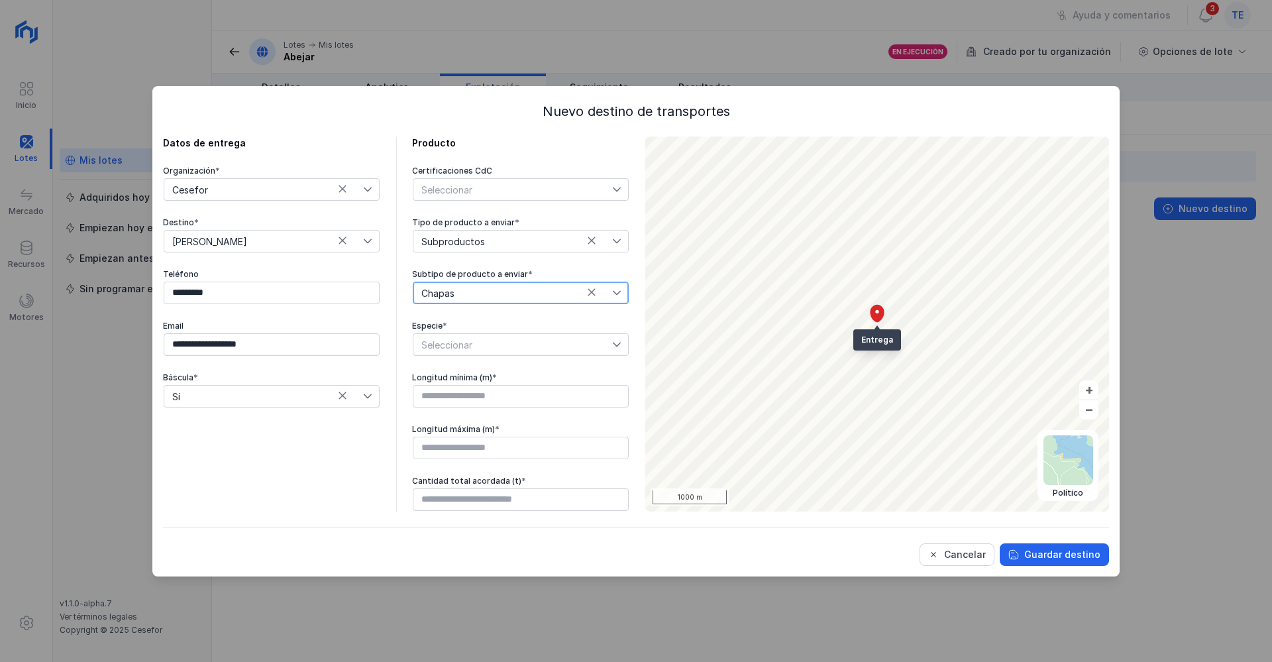
click at [475, 346] on span "Seleccionar" at bounding box center [513, 344] width 199 height 21
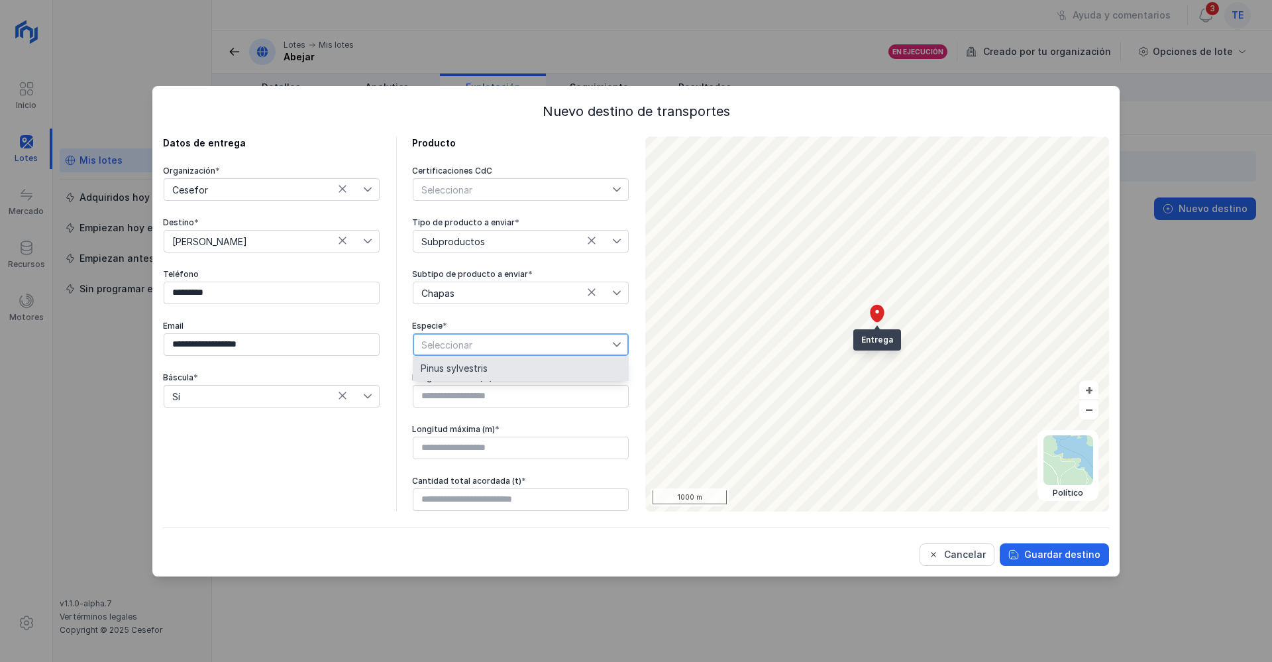
click at [474, 373] on span "Pinus sylvestris" at bounding box center [454, 368] width 67 height 9
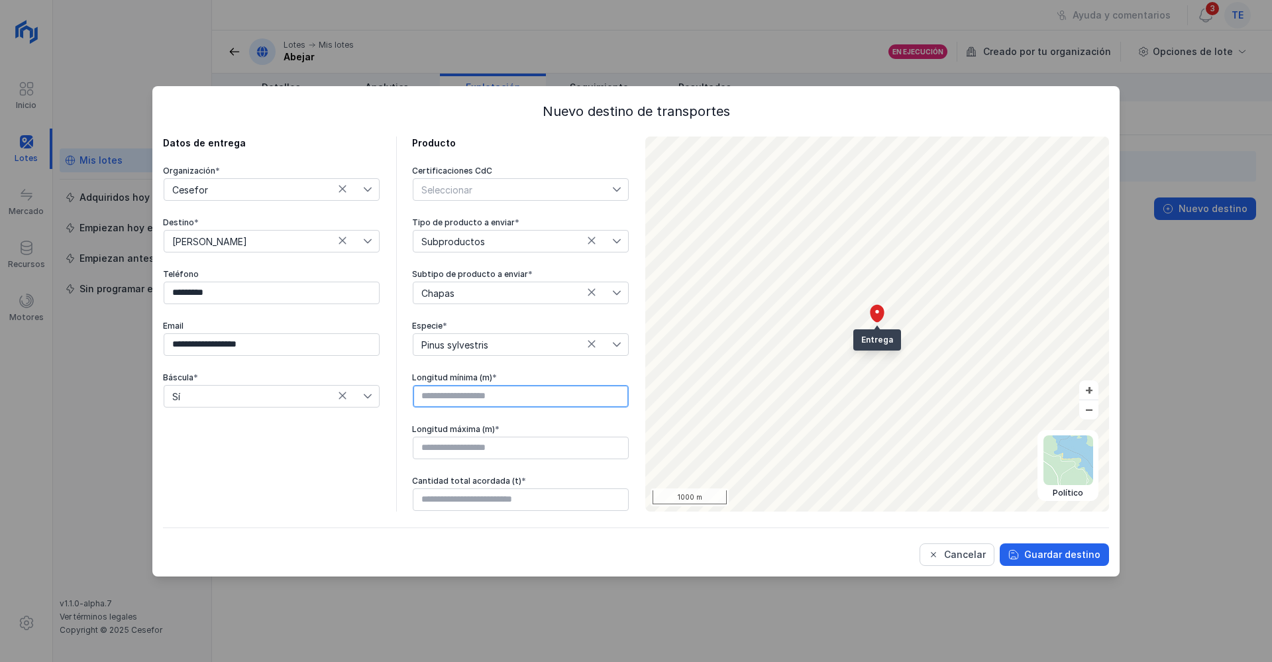
click at [463, 402] on input "text" at bounding box center [521, 396] width 216 height 23
type input "****"
click at [452, 456] on input "text" at bounding box center [521, 448] width 216 height 23
type input "****"
click at [443, 498] on input "text" at bounding box center [521, 499] width 216 height 23
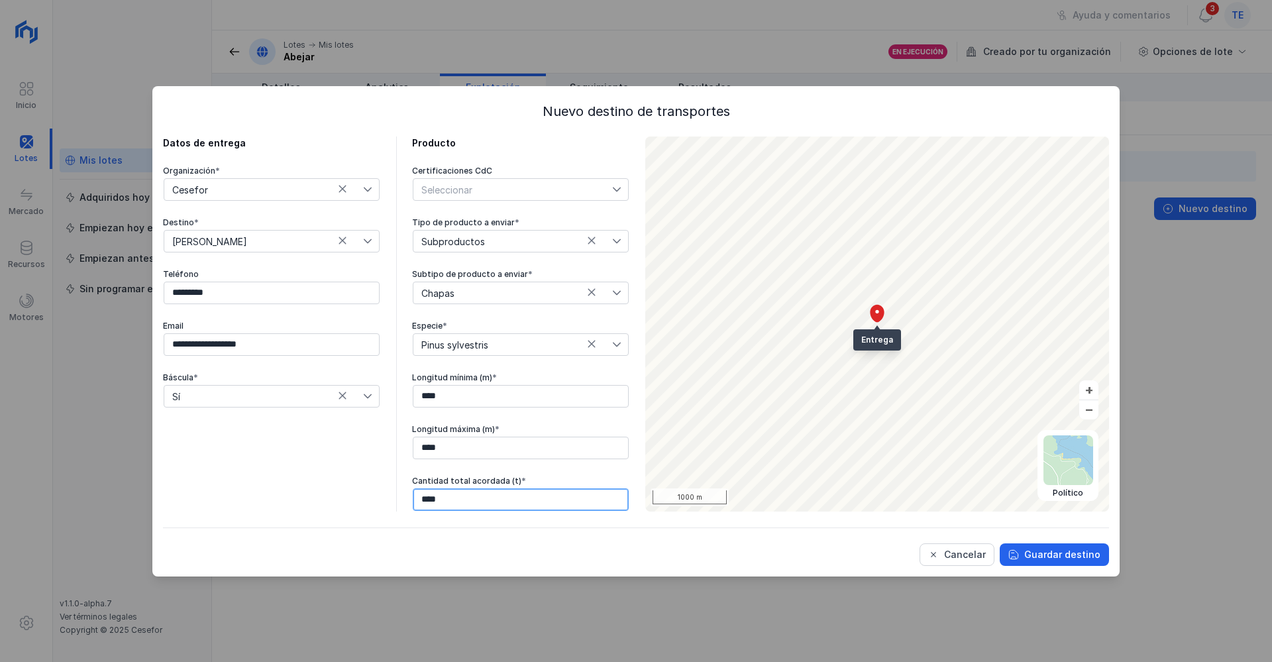
type input "*****"
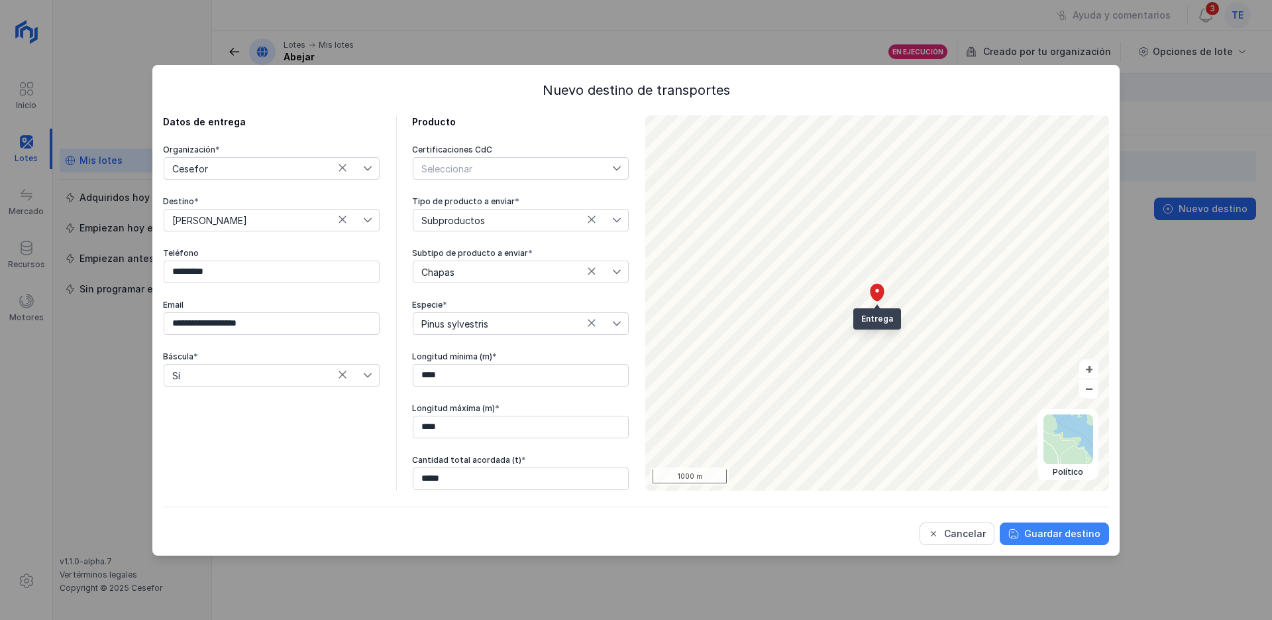
click at [1063, 531] on div "Guardar destino" at bounding box center [1063, 533] width 76 height 13
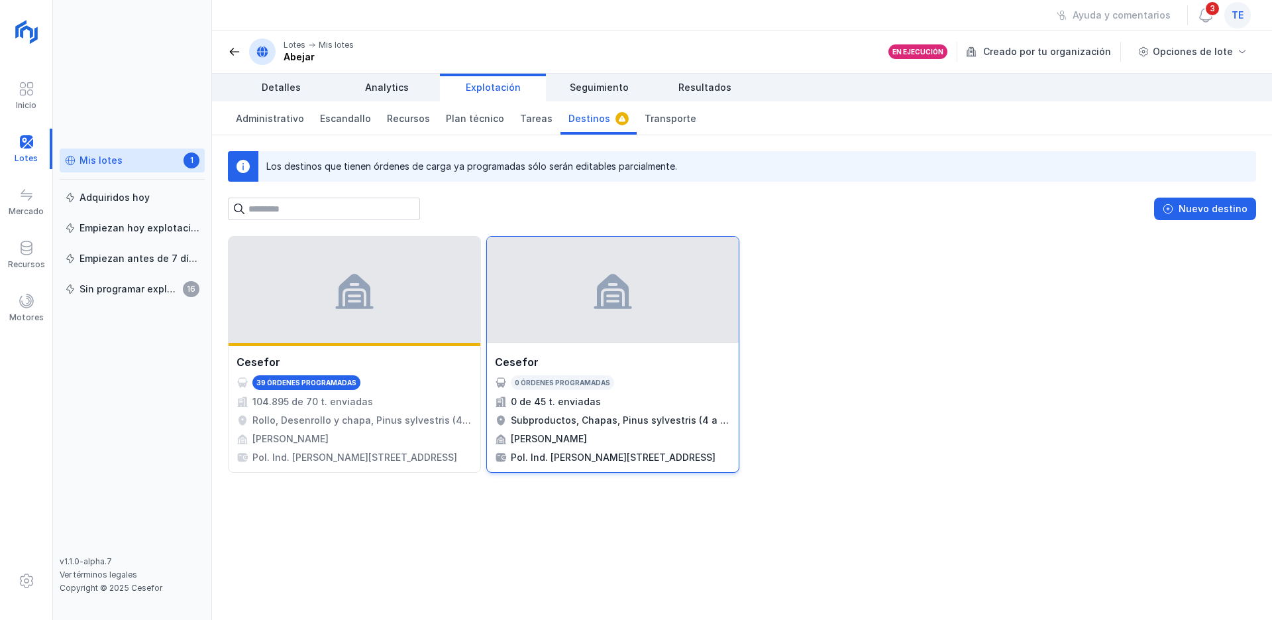
click at [622, 361] on div "Cesefor" at bounding box center [613, 362] width 236 height 16
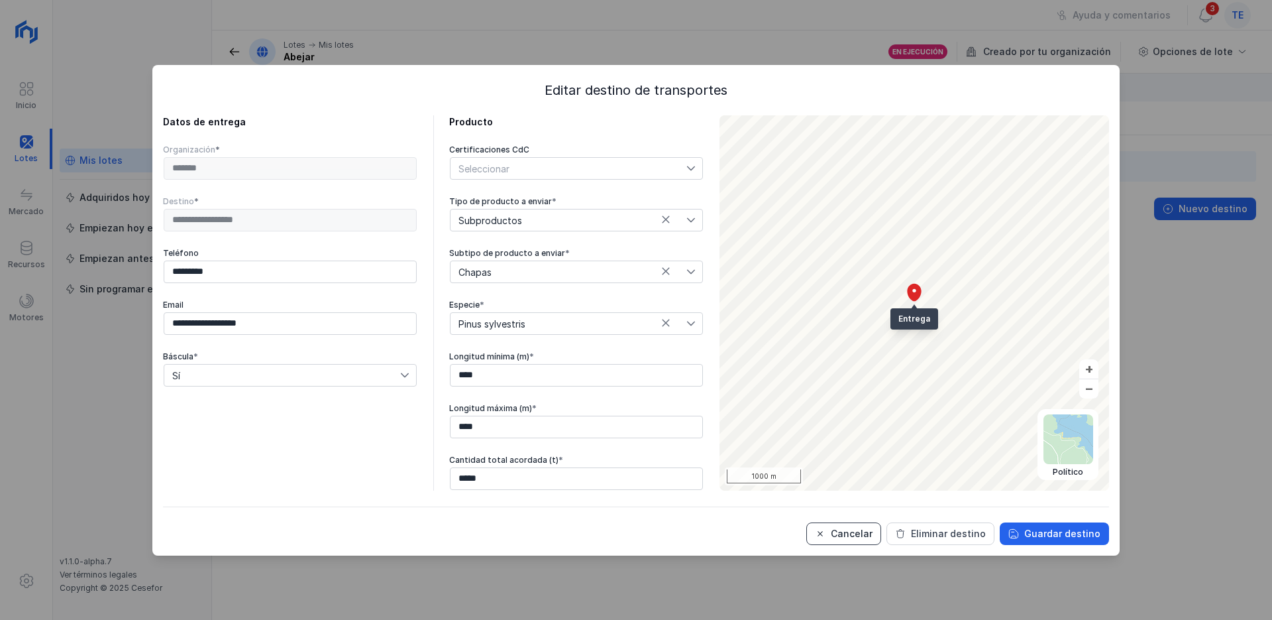
click at [847, 530] on div "Cancelar" at bounding box center [852, 533] width 42 height 13
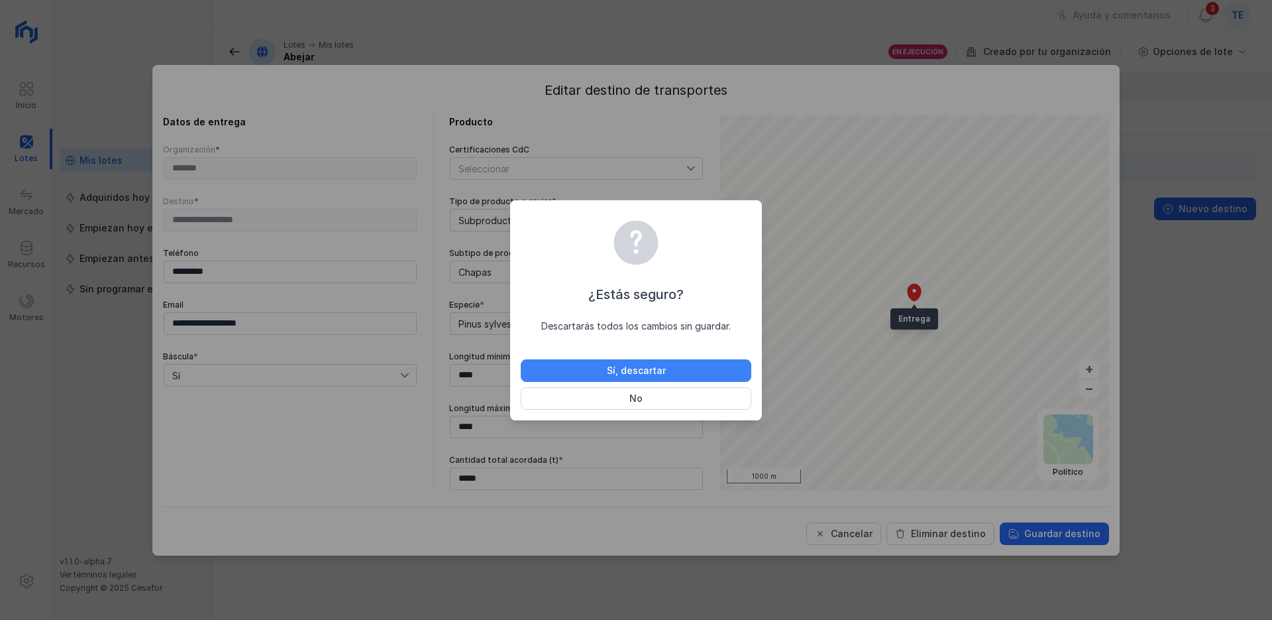
click at [624, 360] on button "Sí, descartar" at bounding box center [636, 370] width 231 height 23
